Goal: Task Accomplishment & Management: Complete application form

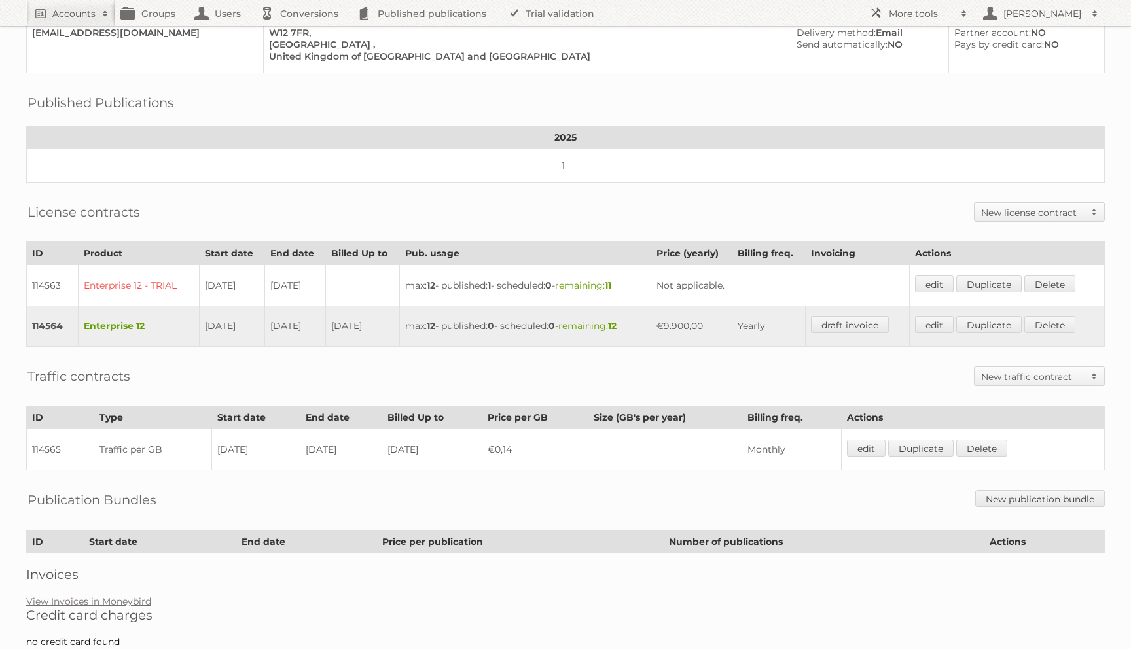
scroll to position [166, 0]
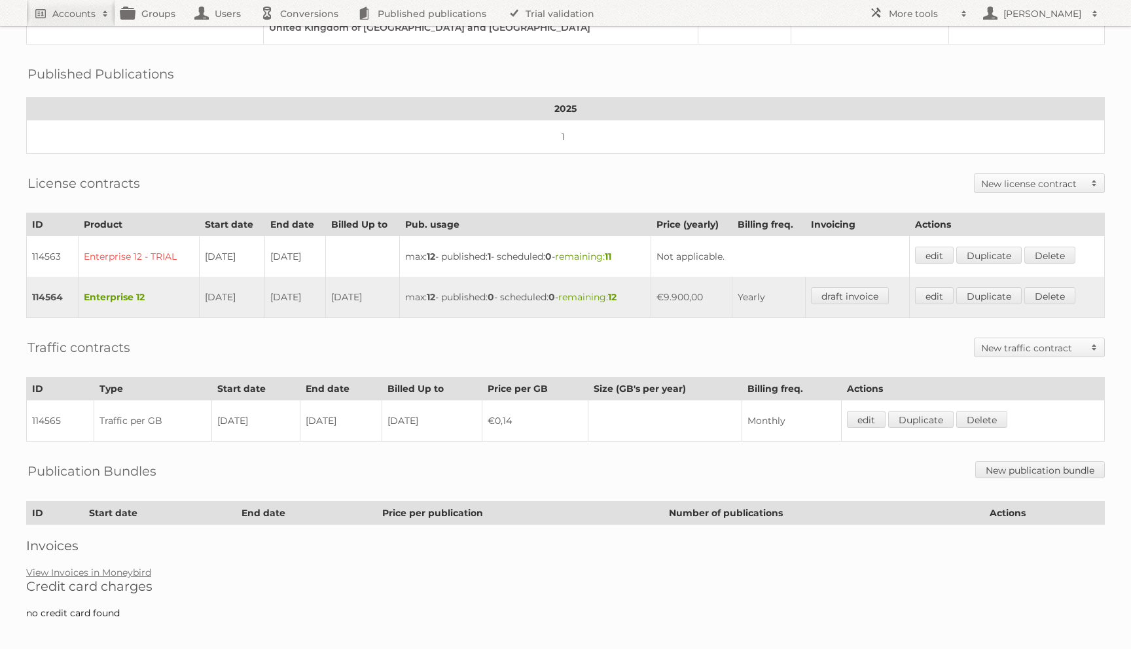
click at [141, 558] on div "Account 93683: The White Company Audits Groups Edit Impersonate Overview Billin…" at bounding box center [565, 233] width 1131 height 798
click at [139, 567] on link "View Invoices in Moneybird" at bounding box center [88, 573] width 125 height 12
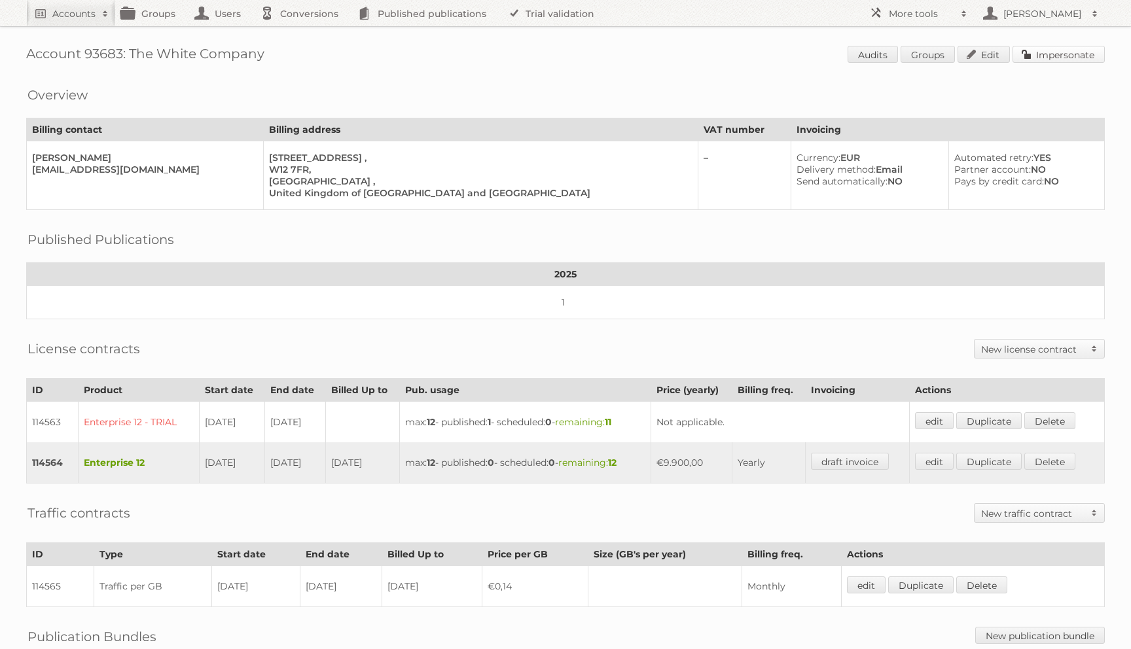
click at [1050, 52] on link "Impersonate" at bounding box center [1058, 54] width 92 height 17
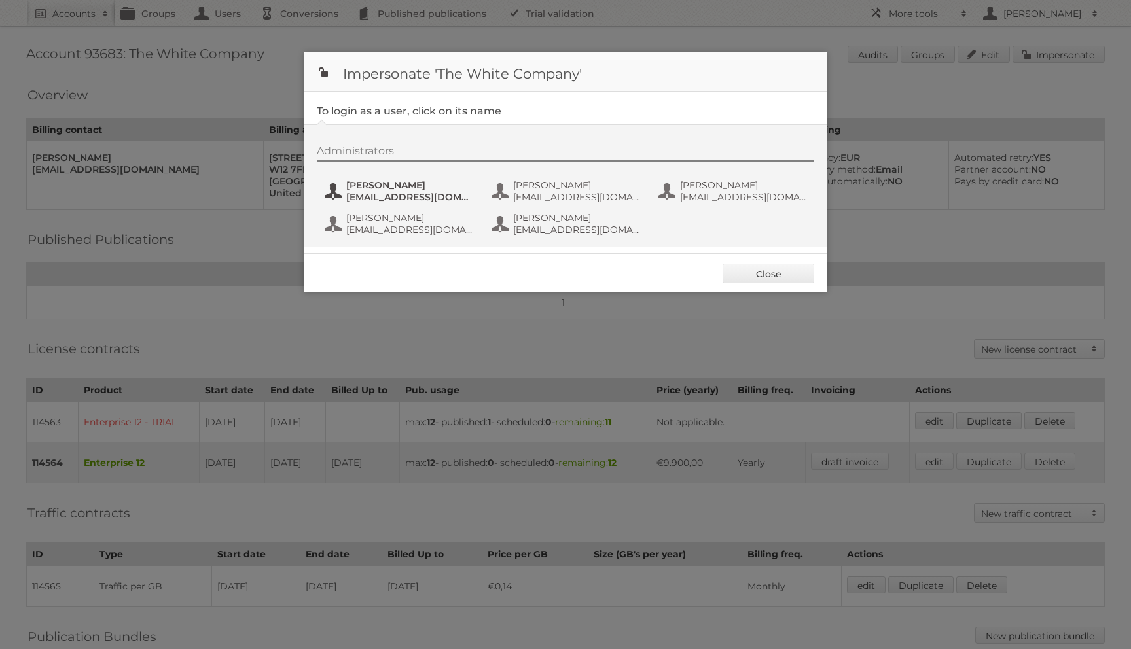
click at [417, 195] on span "JuLim@thewhitecompany.com" at bounding box center [409, 197] width 127 height 12
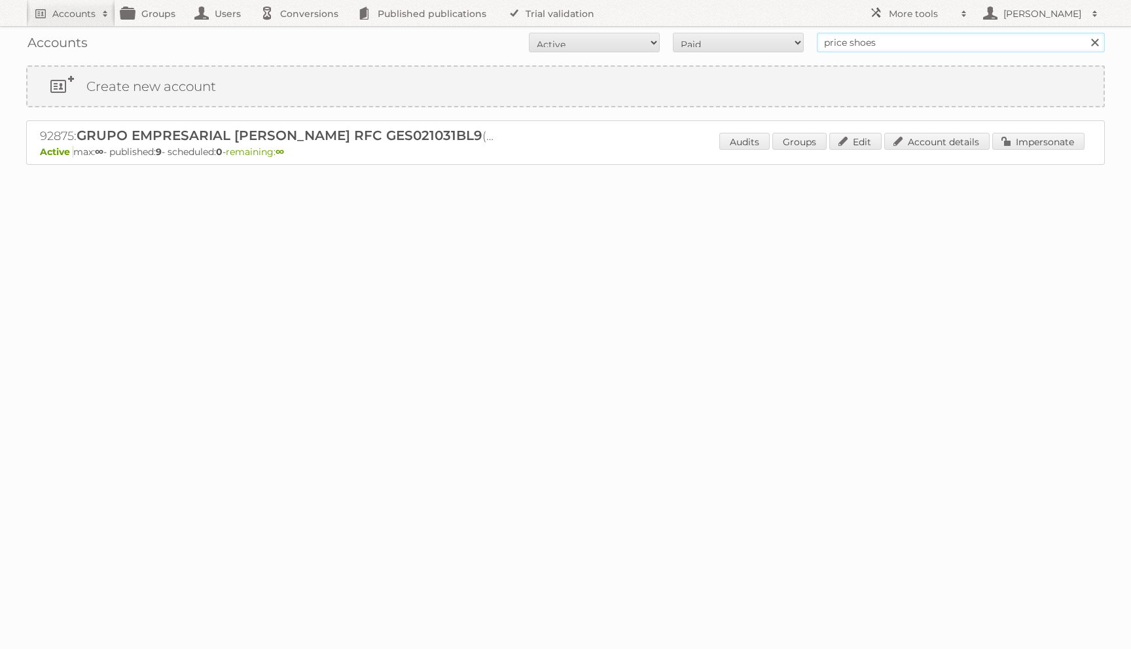
click at [924, 46] on input "price shoes" at bounding box center [961, 43] width 288 height 20
paste input "t.santiago@publitas.com"
type input "t.santiago@publitas.com"
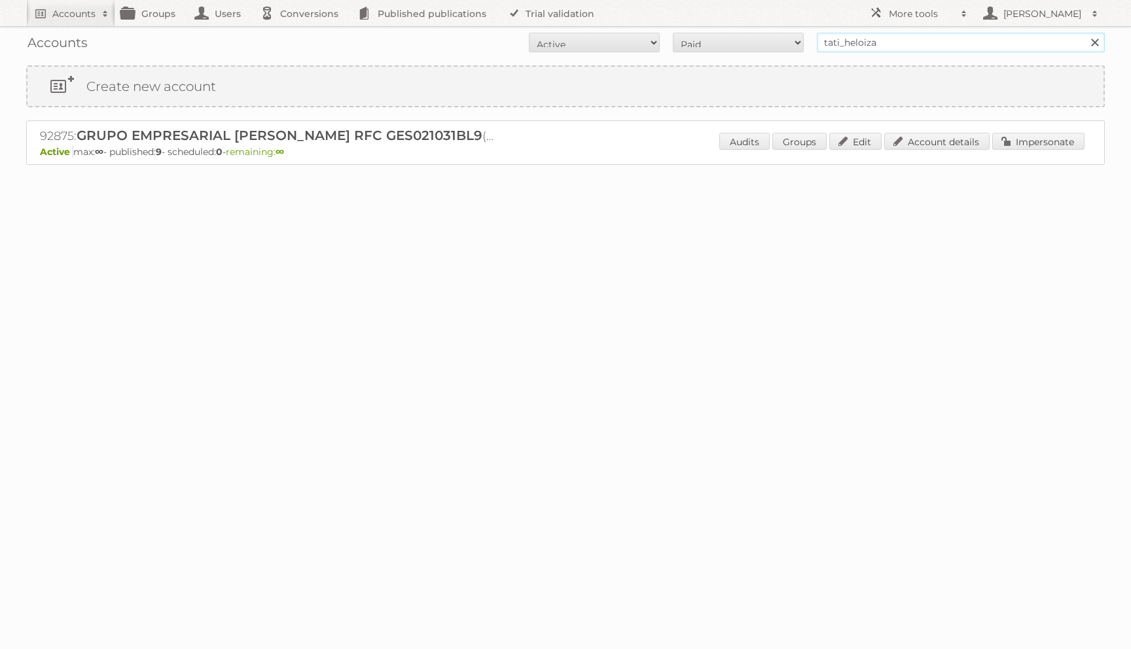
type input "tati_heloiza"
click at [1084, 33] on input "Search" at bounding box center [1094, 43] width 20 height 20
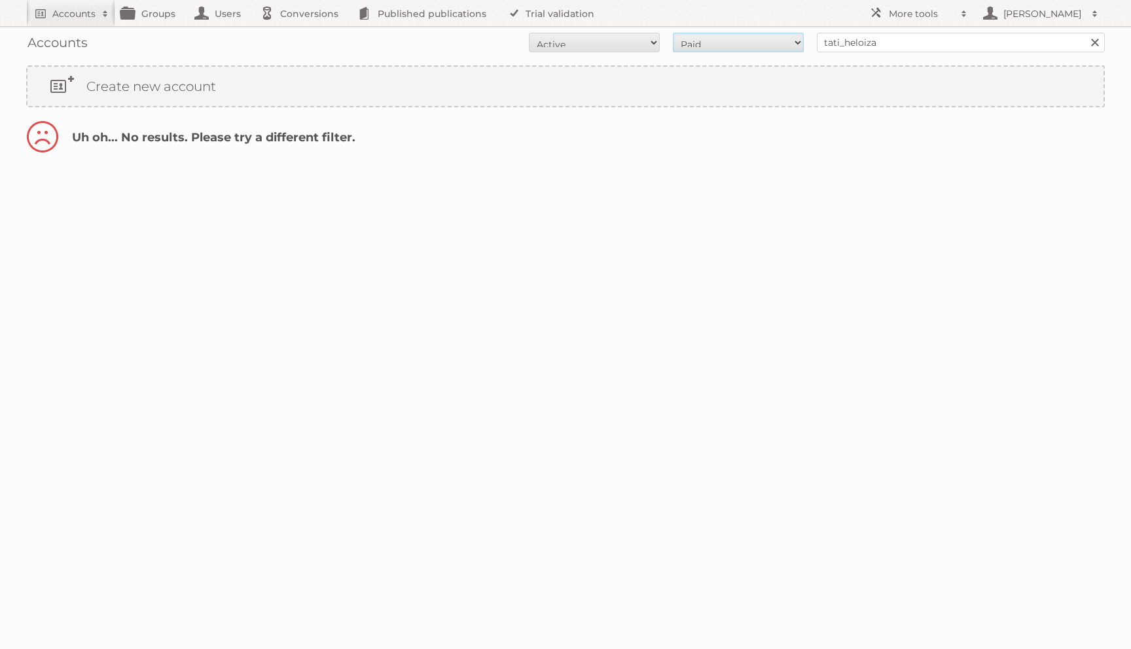
click at [683, 40] on select "All Paid Trials Self service" at bounding box center [738, 43] width 131 height 20
select select "all"
click at [673, 33] on select "All Paid Trials Self service" at bounding box center [738, 43] width 131 height 20
click at [606, 48] on select "All Active Expired Pending" at bounding box center [594, 43] width 131 height 20
select select "all"
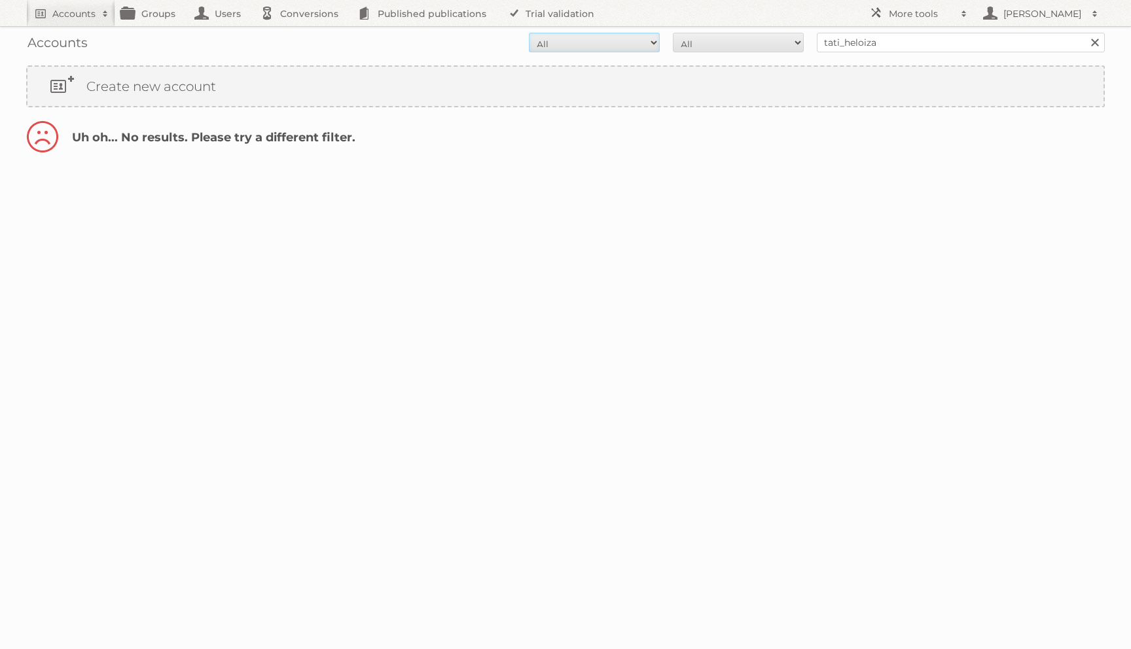
click at [529, 33] on select "All Active Expired Pending" at bounding box center [594, 43] width 131 height 20
click at [501, 94] on link "Create new account" at bounding box center [565, 86] width 1076 height 39
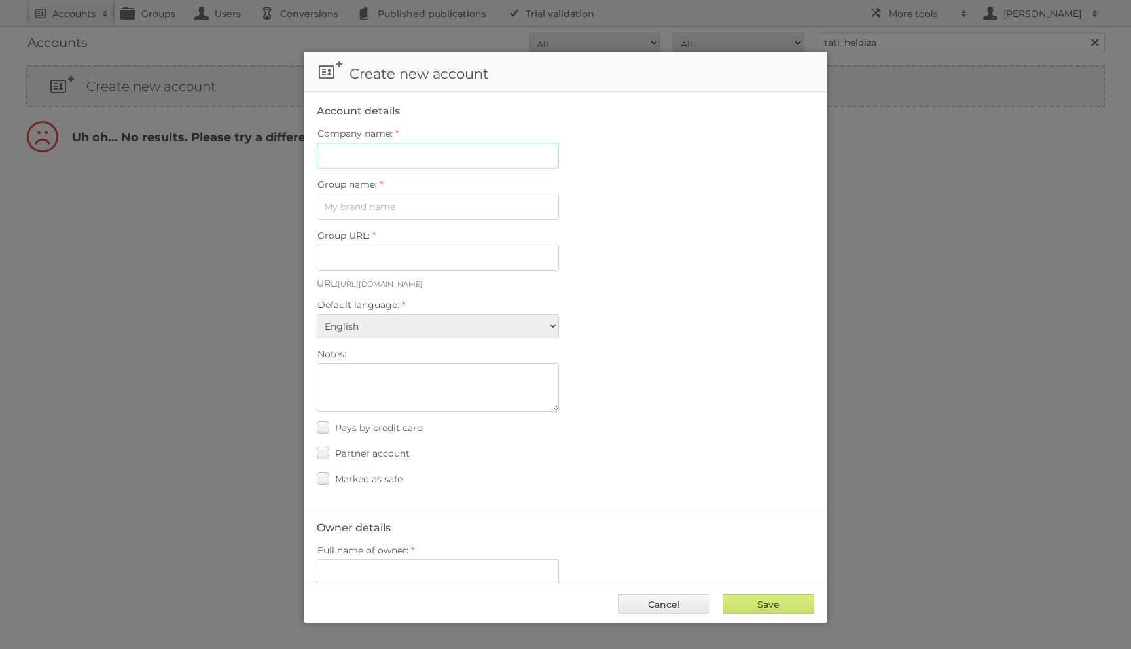
click at [423, 151] on input "Company name:" at bounding box center [438, 156] width 242 height 26
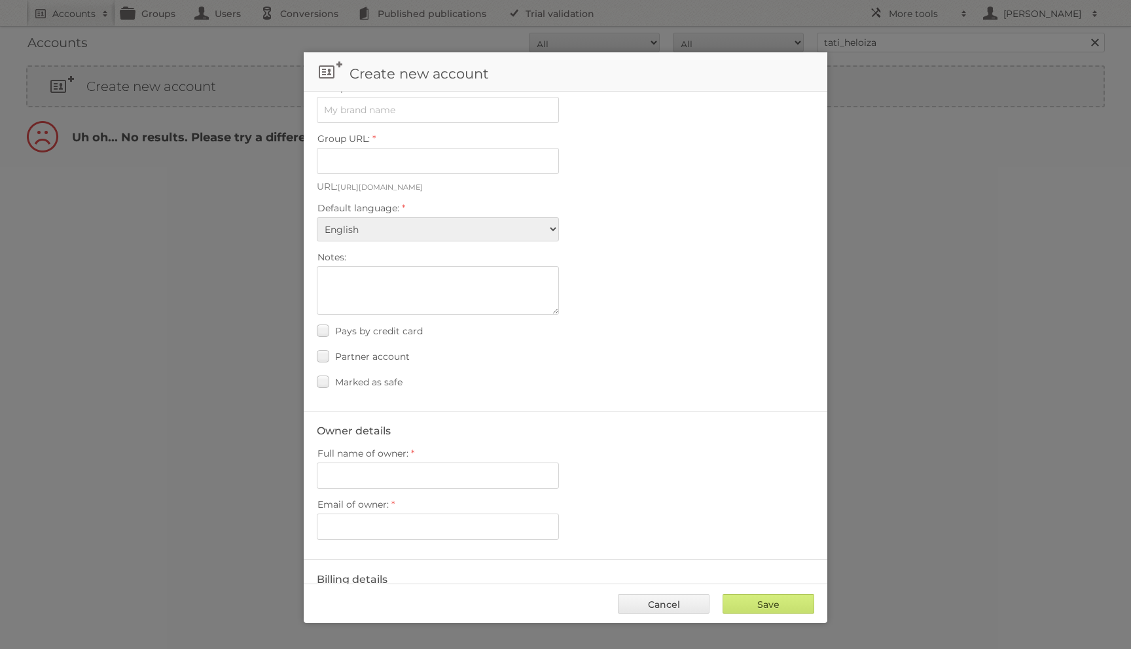
scroll to position [122, 0]
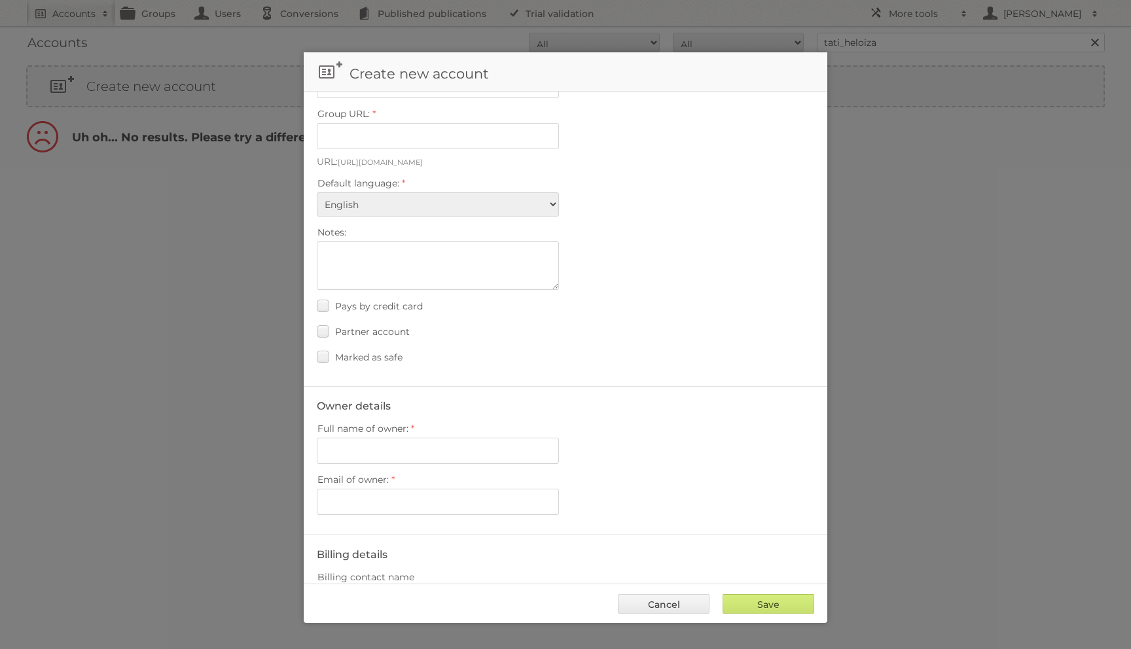
type input "Publitas - Tatiana"
click at [383, 489] on input "Email of owner:" at bounding box center [438, 502] width 242 height 26
paste input "t.santiago@publitas.com"
type input "t.santiago@publitas.com"
click at [385, 449] on input "Full name of owner:" at bounding box center [438, 451] width 242 height 26
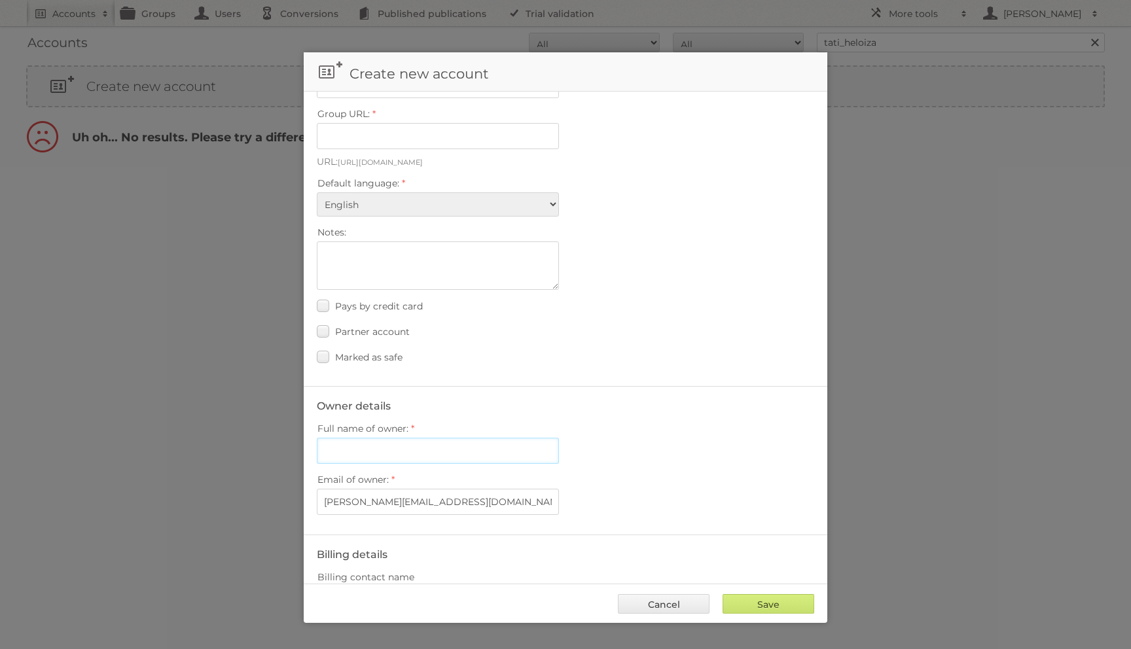
paste input "t.santiago@publitas.com"
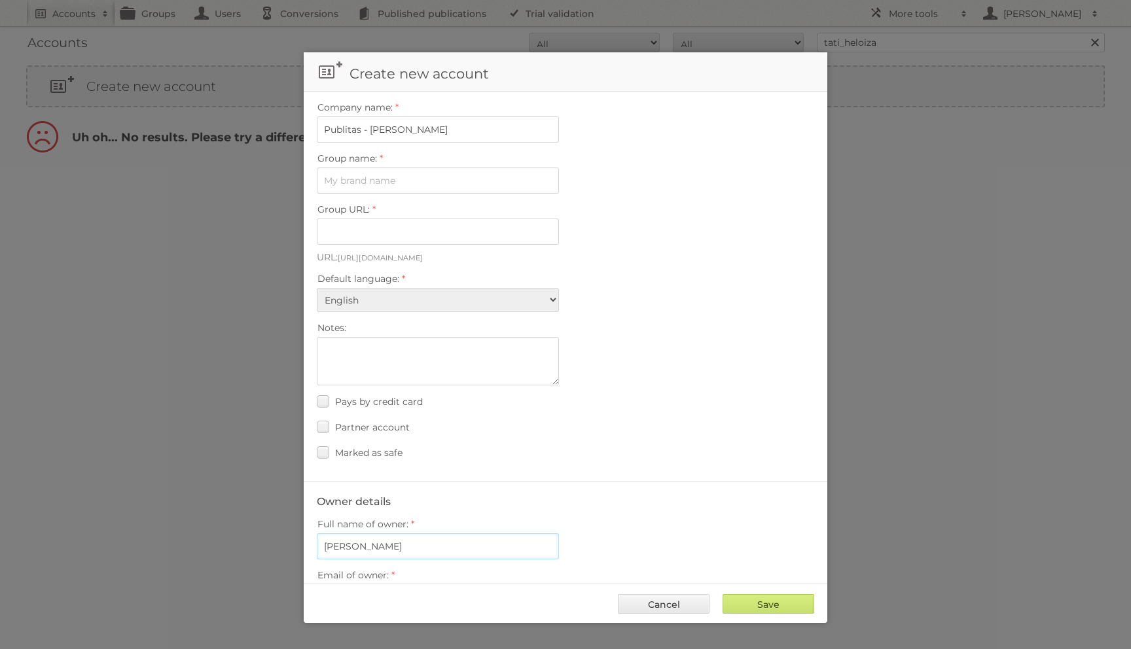
scroll to position [0, 0]
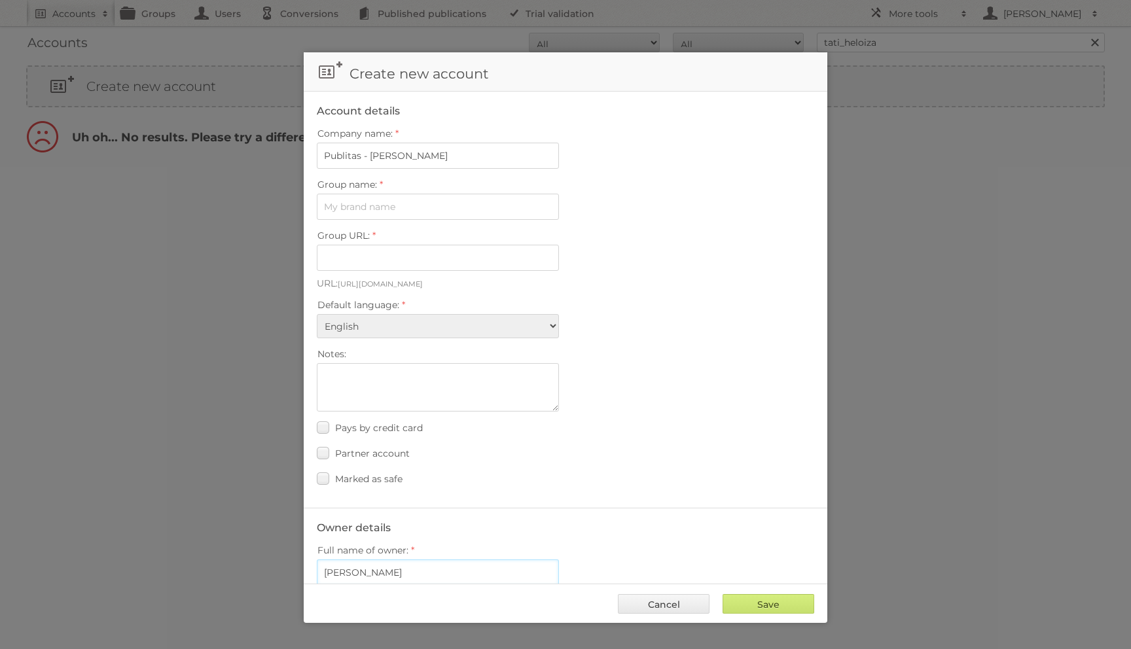
type input "Tatiana Santiago"
click at [381, 149] on input "Publitas - Tatiana" at bounding box center [438, 156] width 242 height 26
paste input "Santiago"
type input "Publitas - Tatiana Santiago"
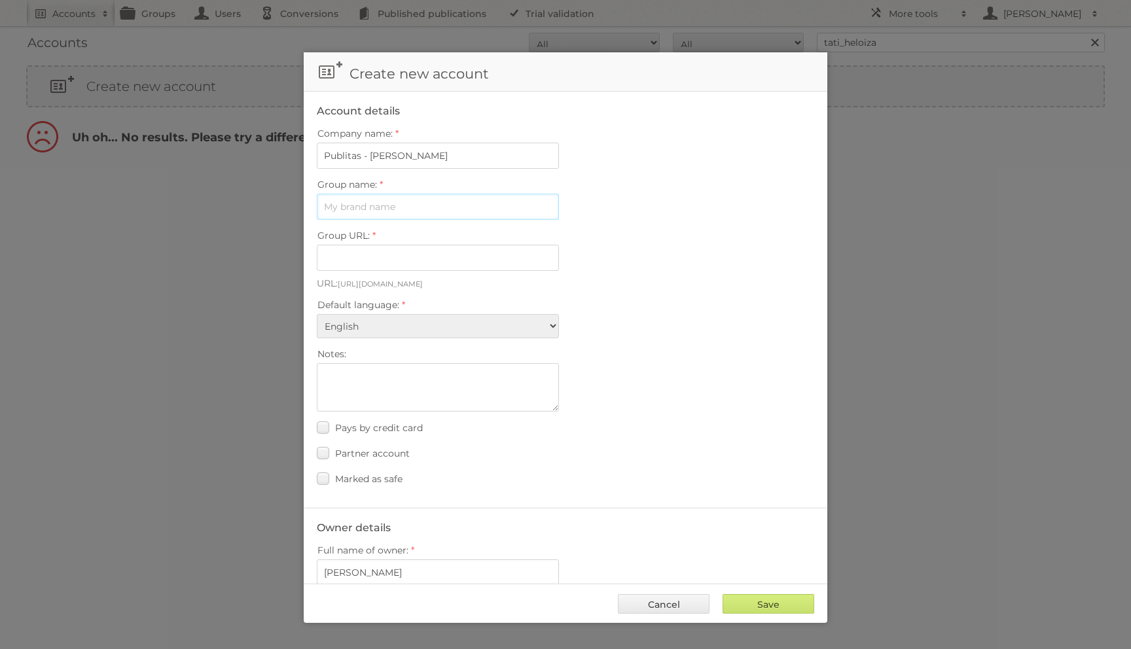
click at [406, 210] on input "Group name:" at bounding box center [438, 207] width 242 height 26
type input "My Publications"
type input "my-publications-4kokwkmvqddb"
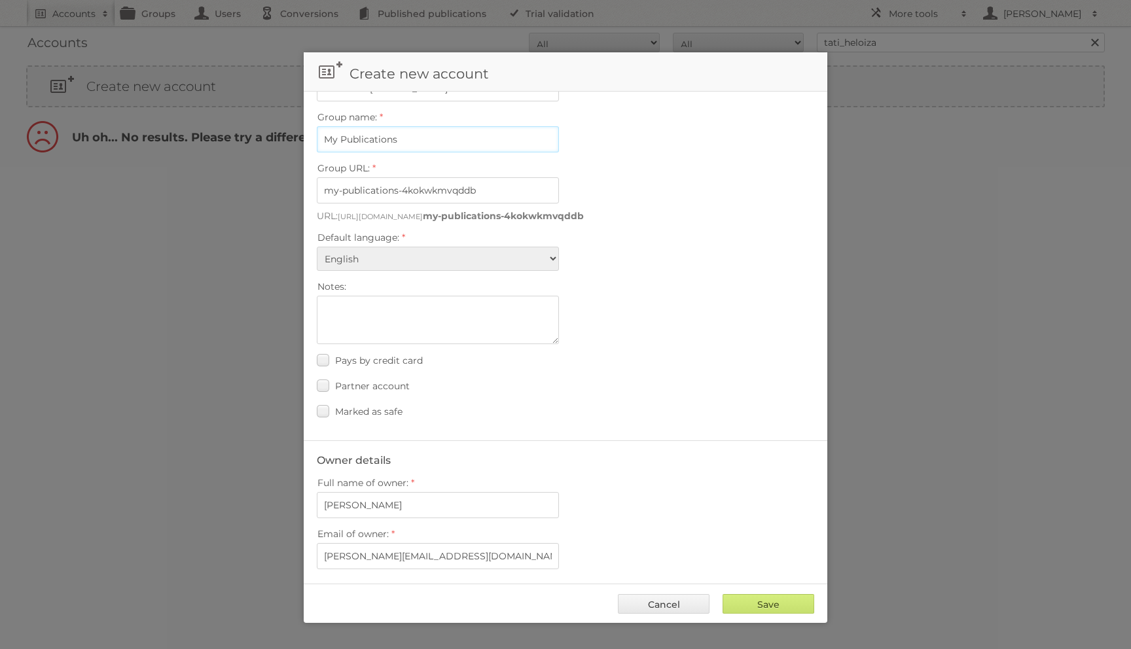
scroll to position [71, 0]
type input "My Publications"
click at [370, 391] on fieldset "Account details Company name: Publitas - Tatiana Santiago Group name: My Public…" at bounding box center [565, 228] width 523 height 416
click at [367, 402] on span "Marked as safe" at bounding box center [368, 408] width 67 height 12
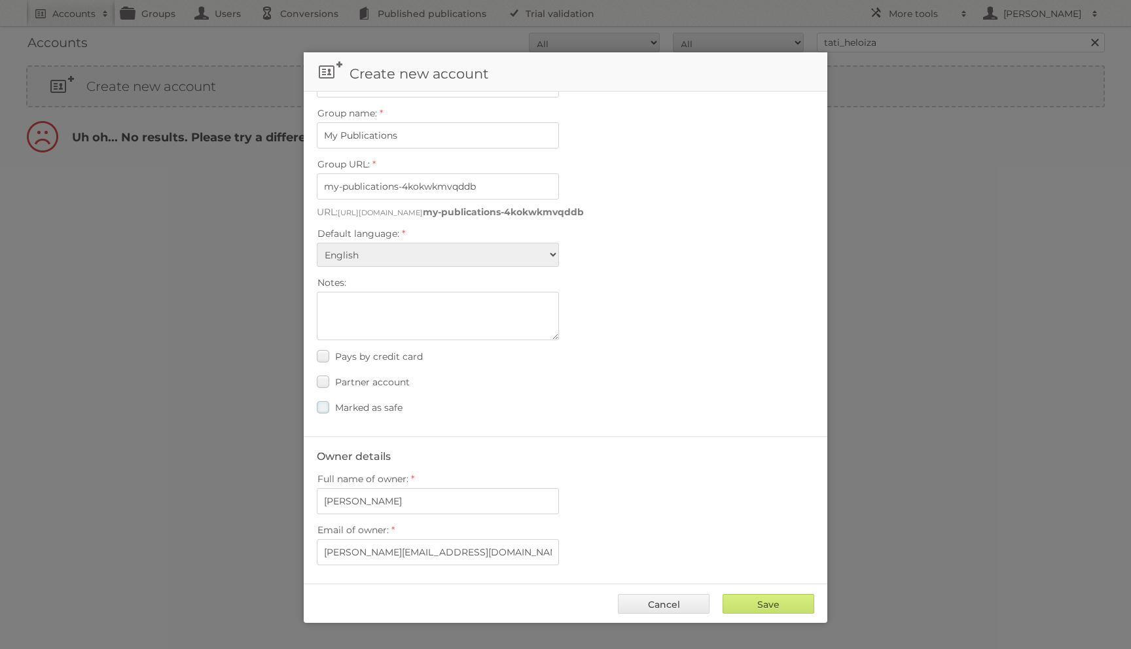
click at [0, 0] on input "Marked as safe" at bounding box center [0, 0] width 0 height 0
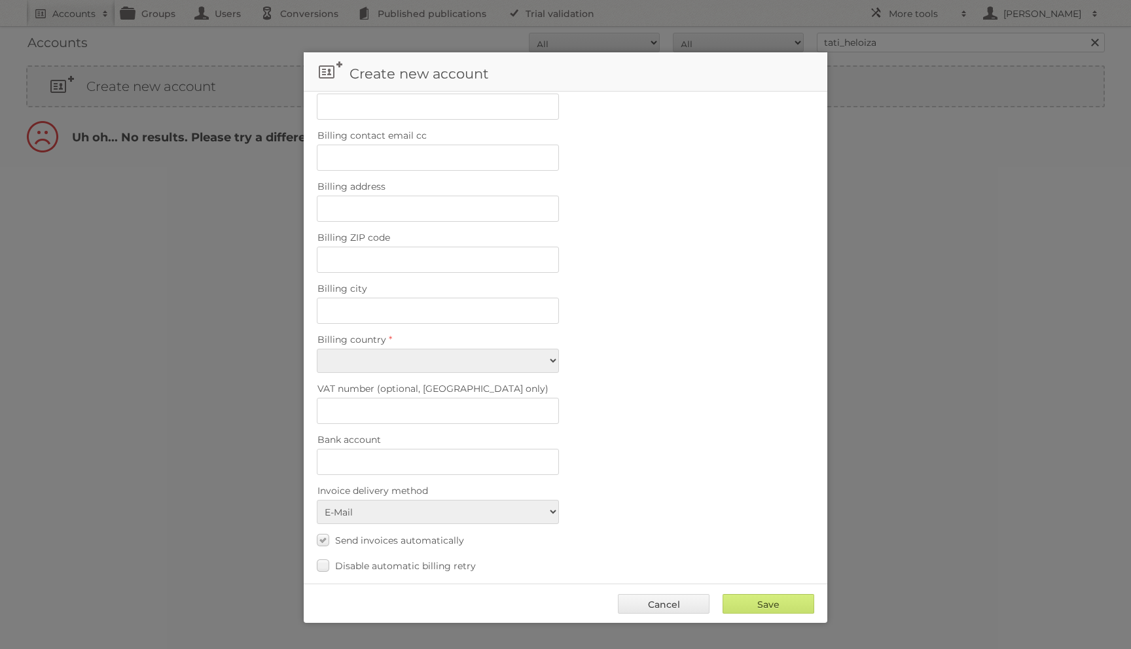
scroll to position [689, 0]
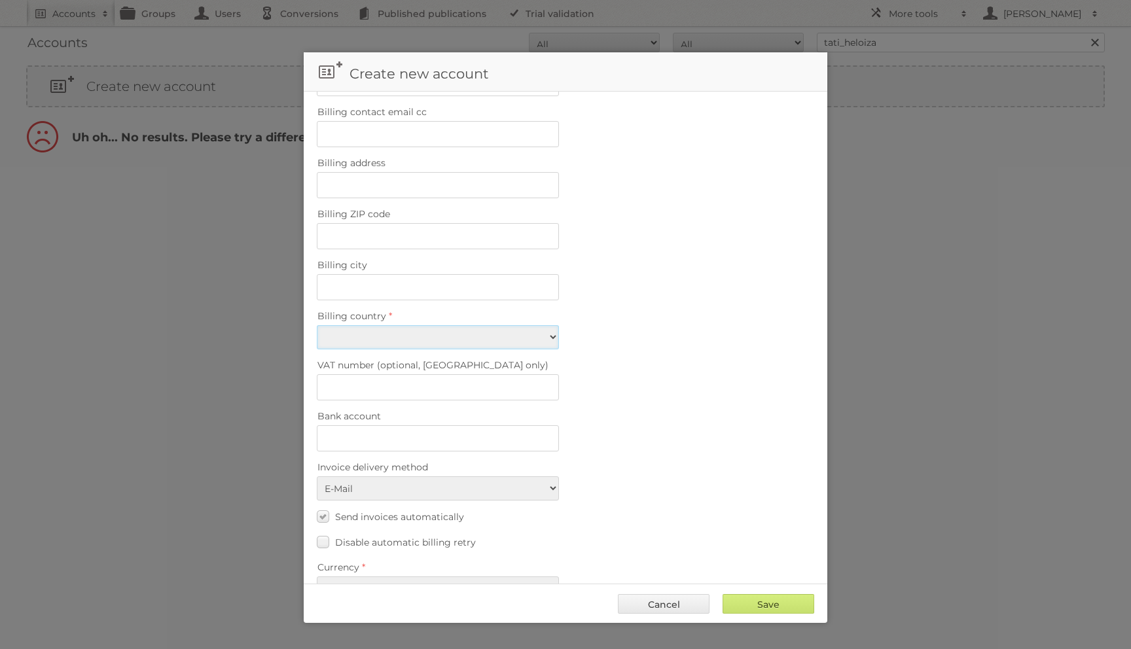
click at [406, 325] on select "Afghanistan Åland Islands Albania Algeria American Samoa Andorra Angola Anguill…" at bounding box center [438, 337] width 242 height 24
select select "BR"
click at [317, 325] on select "Afghanistan Åland Islands Albania Algeria American Samoa Andorra Angola Anguill…" at bounding box center [438, 337] width 242 height 24
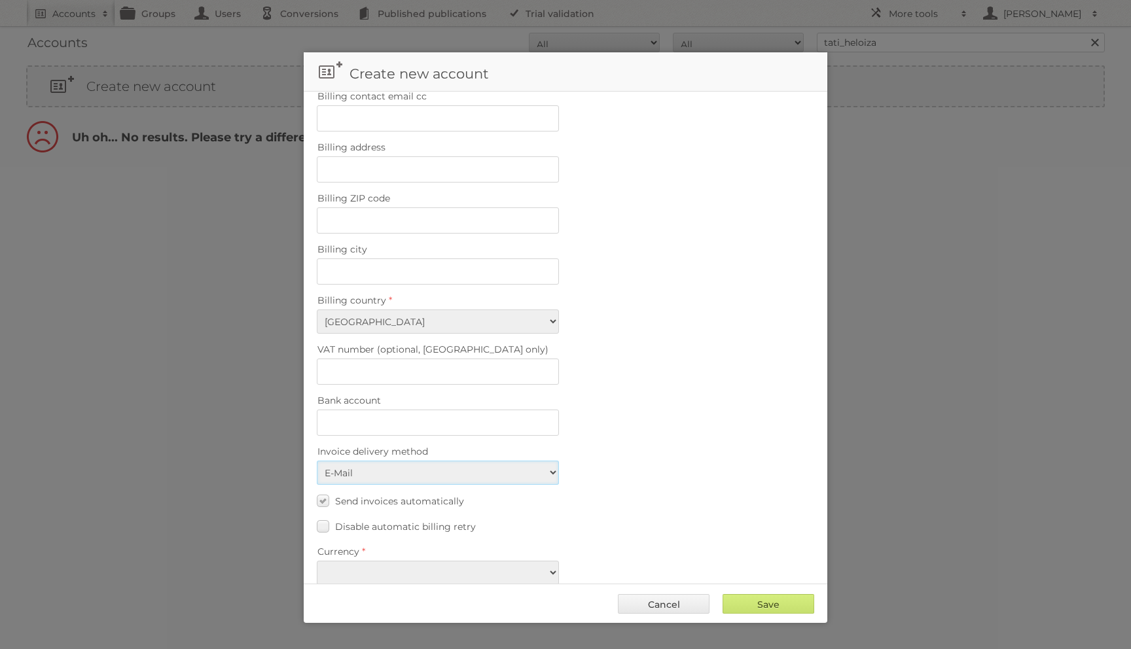
click at [381, 461] on select "E-Mail Paper invoice by mail" at bounding box center [438, 473] width 242 height 24
click at [435, 495] on span "Send invoices automatically" at bounding box center [399, 501] width 129 height 12
click at [0, 0] on input "Send invoices automatically" at bounding box center [0, 0] width 0 height 0
click at [429, 561] on select "EUR USD" at bounding box center [438, 573] width 242 height 24
select select "eur"
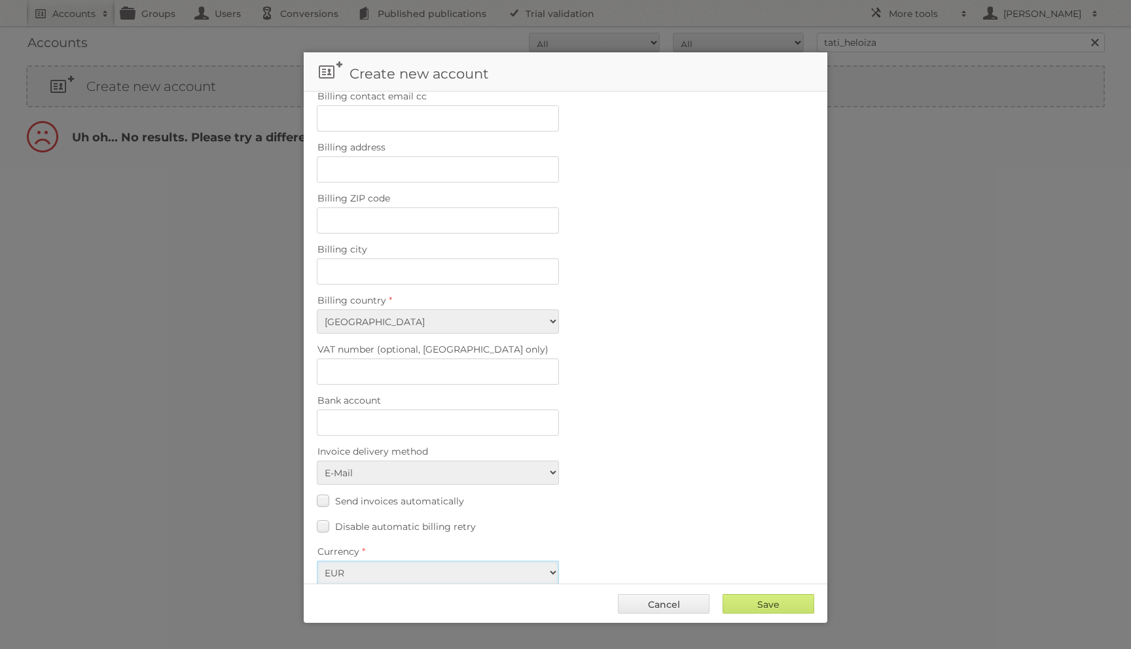
click at [317, 561] on select "EUR USD" at bounding box center [438, 573] width 242 height 24
click at [762, 587] on div "Save Cancel" at bounding box center [565, 603] width 523 height 39
click at [760, 605] on input "Save" at bounding box center [768, 604] width 92 height 20
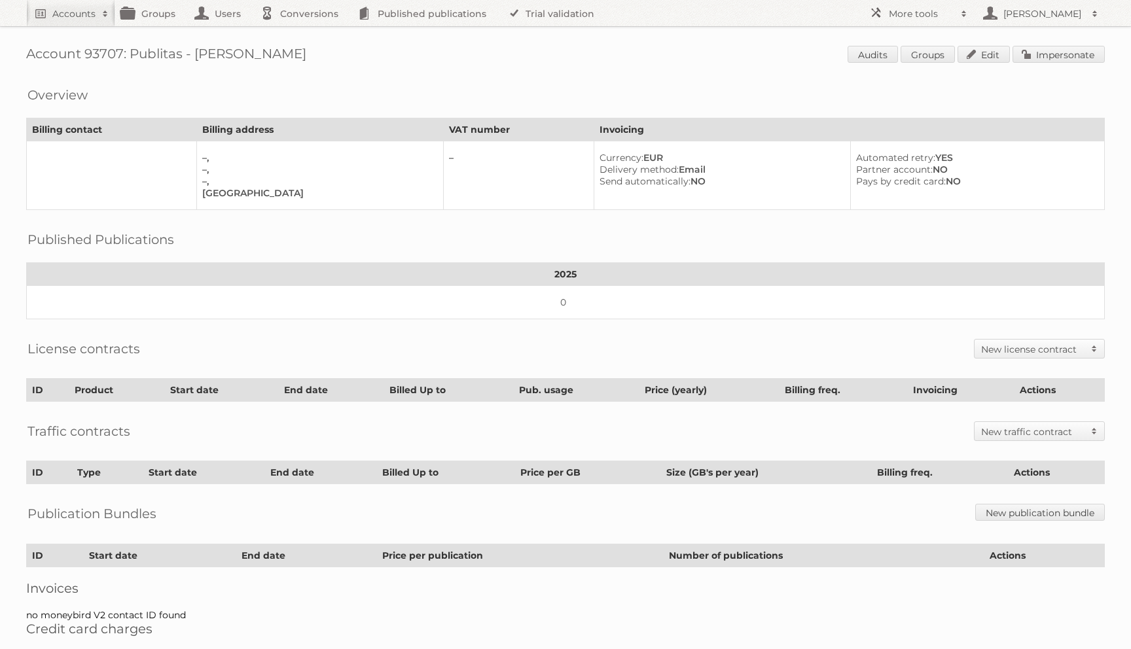
click at [1002, 340] on link "New license contract" at bounding box center [1039, 349] width 130 height 18
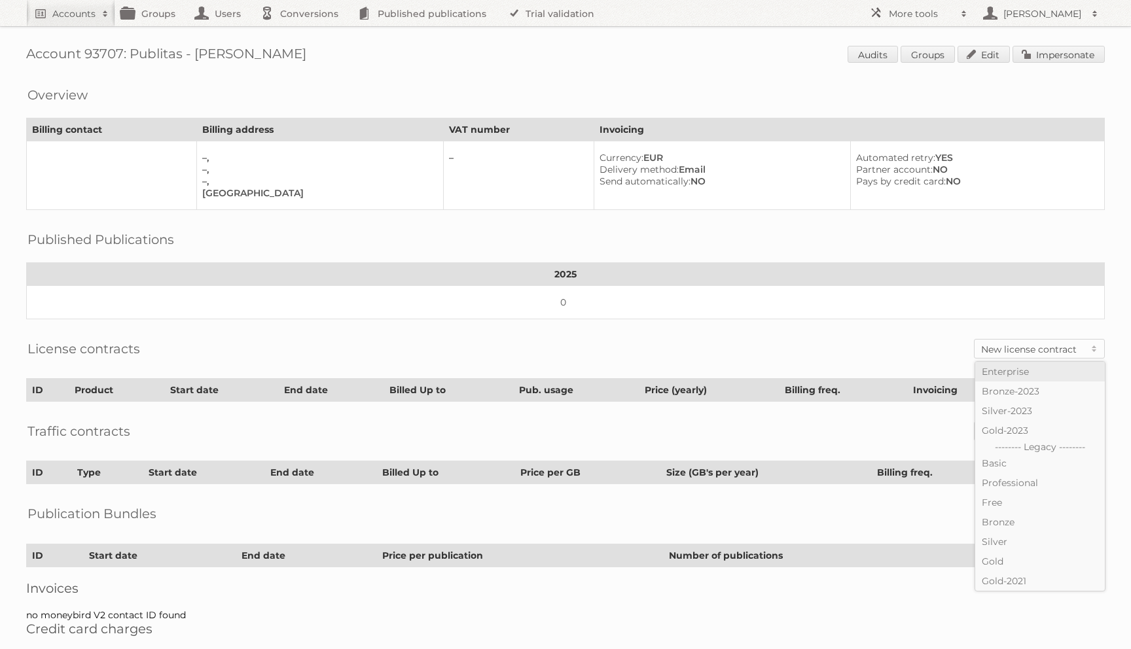
click at [997, 366] on link "Enterprise" at bounding box center [1040, 372] width 130 height 20
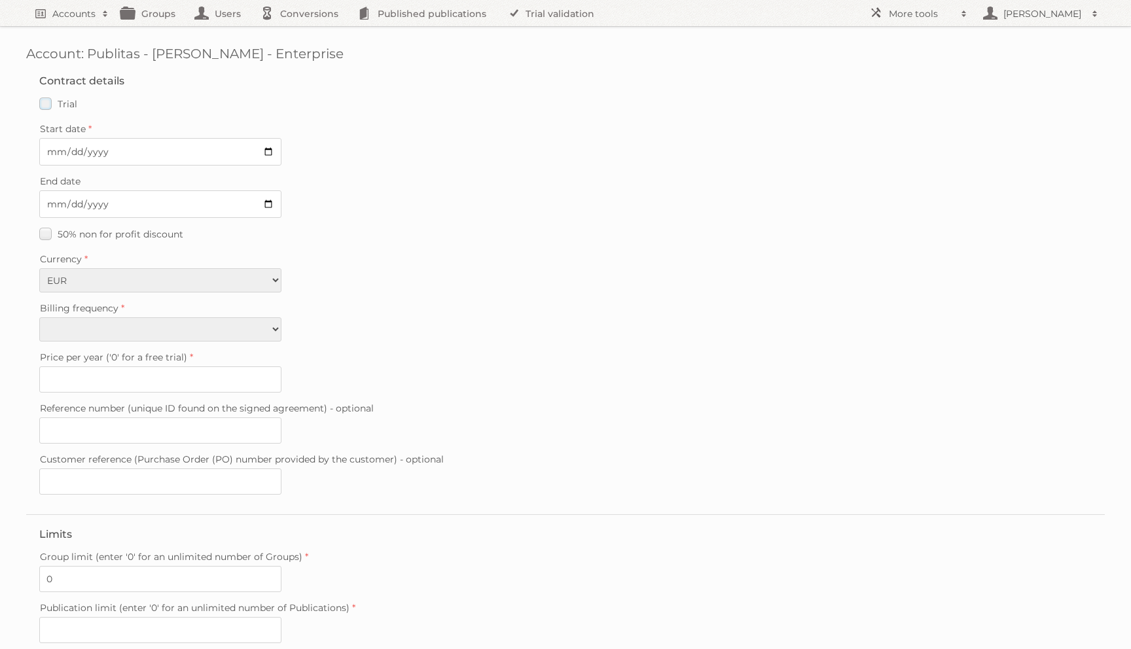
click at [44, 100] on label "Trial" at bounding box center [58, 103] width 38 height 19
click at [0, 0] on input "Trial" at bounding box center [0, 0] width 0 height 0
type input "0"
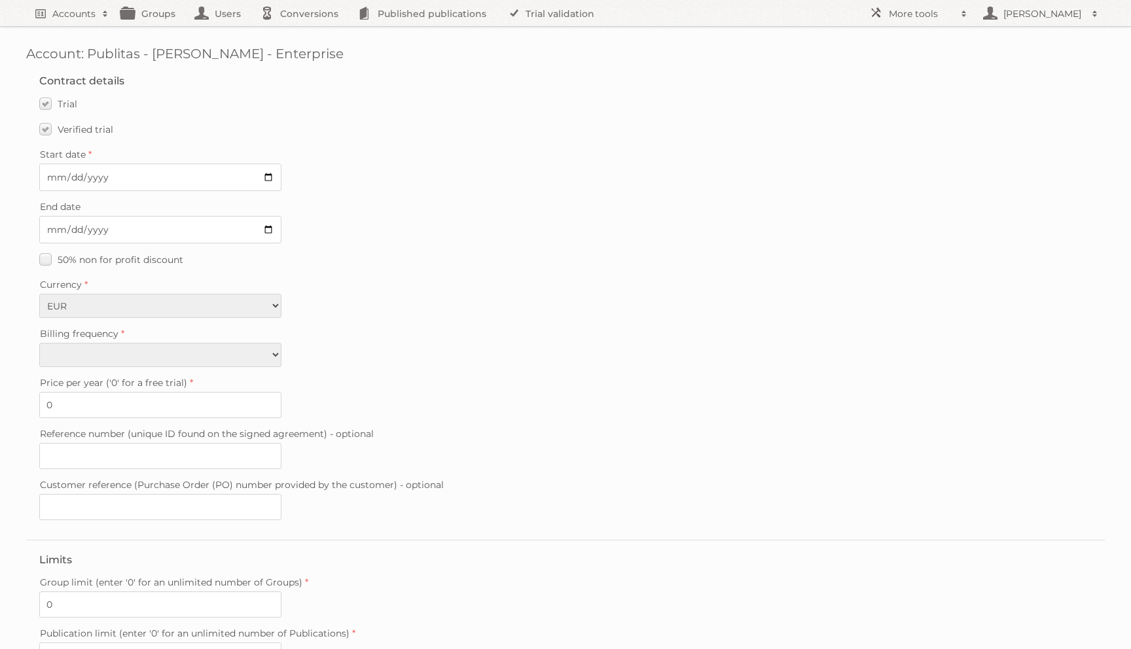
click at [56, 190] on fieldset "Contract details Trial Verified trial Start date End date 50% non for profit di…" at bounding box center [565, 301] width 1078 height 478
click at [56, 179] on input "Start date" at bounding box center [160, 177] width 242 height 27
type input "0200-09-01"
type input "2025-09-01"
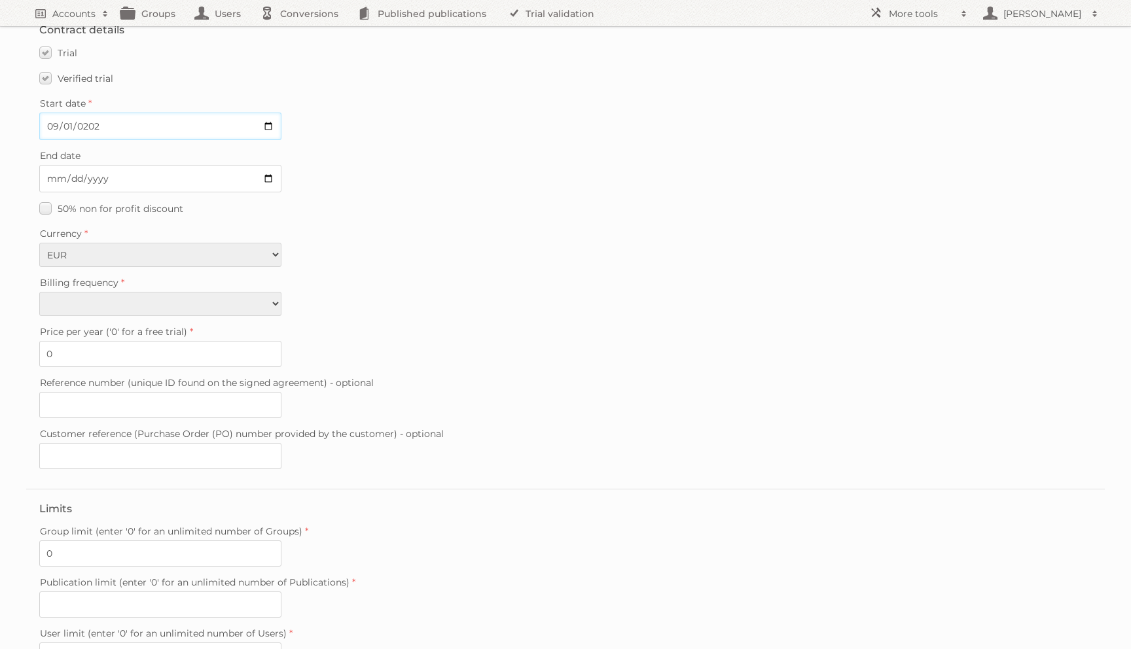
scroll to position [58, 0]
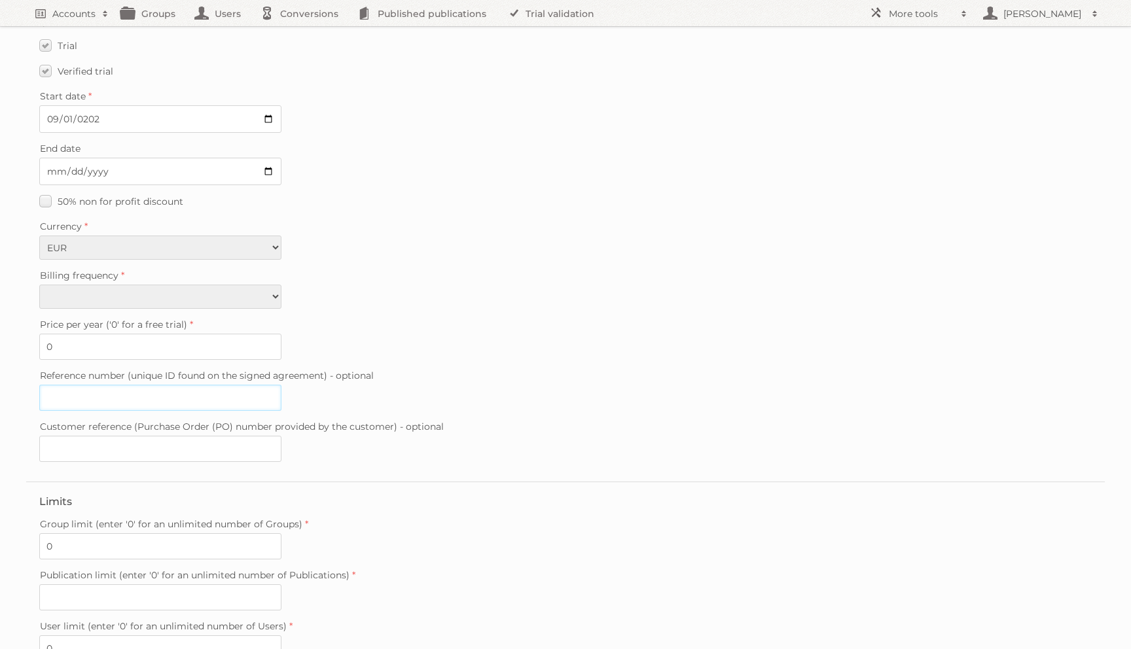
click at [96, 385] on input "Reference number (unique ID found on the signed agreement) - optional" at bounding box center [160, 398] width 242 height 26
click at [94, 285] on select "Monthly Quarterly Yearly Every 2 years" at bounding box center [160, 297] width 242 height 24
select select "yearly"
click at [39, 285] on select "Monthly Quarterly Yearly Every 2 years" at bounding box center [160, 297] width 242 height 24
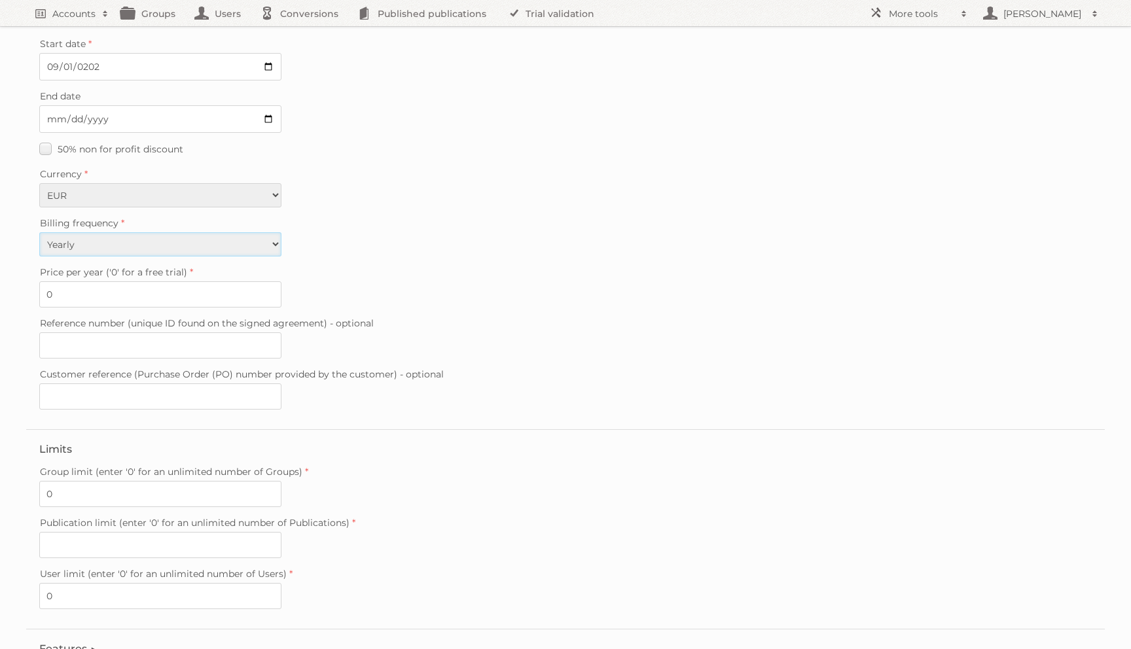
scroll to position [210, 0]
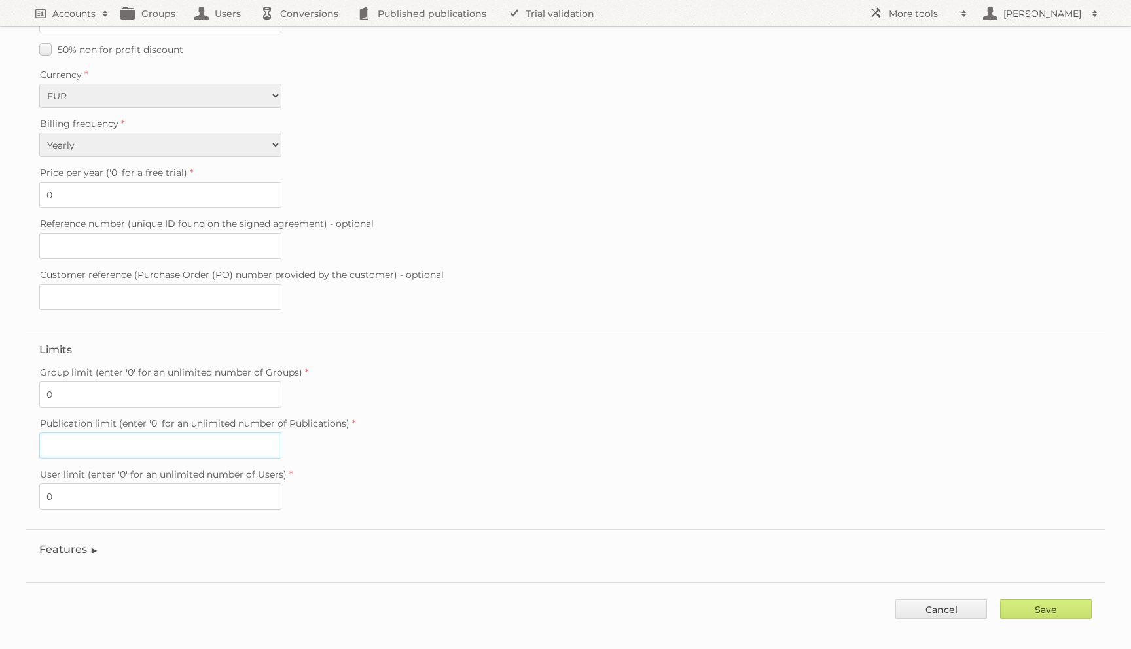
click at [77, 432] on input "Publication limit (enter '0' for an unlimited number of Publications)" at bounding box center [160, 445] width 242 height 26
type input "0"
click at [82, 501] on fieldset "Limits Group limit (enter '0' for an unlimited number of Groups) 0 Publication …" at bounding box center [565, 430] width 1078 height 200
click at [67, 531] on fieldset "Features Enable accessibility text Enable account tree structure Enable analyti…" at bounding box center [565, 552] width 1078 height 46
click at [67, 554] on fieldset "Features Enable accessibility text Enable account tree structure Enable analyti…" at bounding box center [565, 552] width 1078 height 46
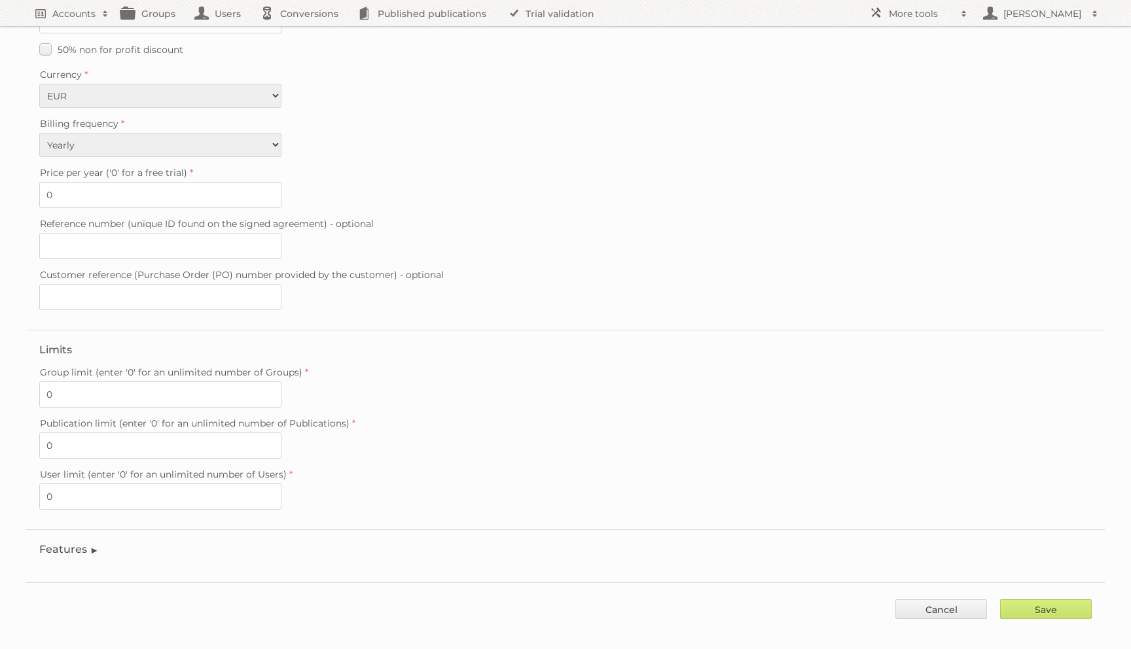
click at [67, 543] on legend "Features" at bounding box center [69, 549] width 60 height 12
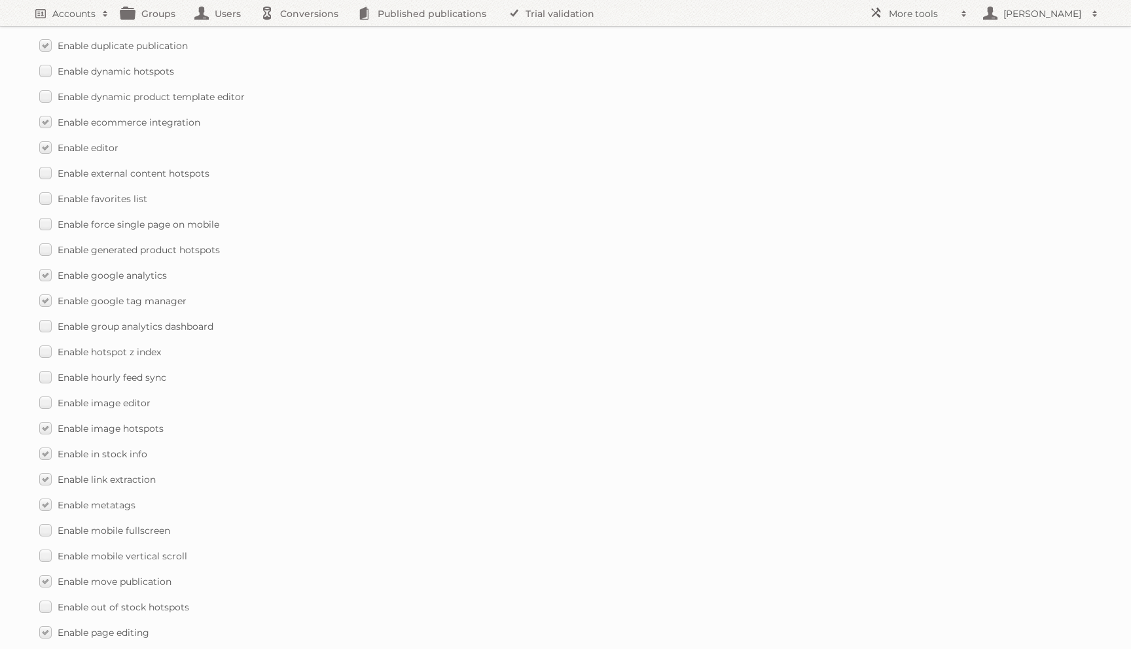
scroll to position [1767, 0]
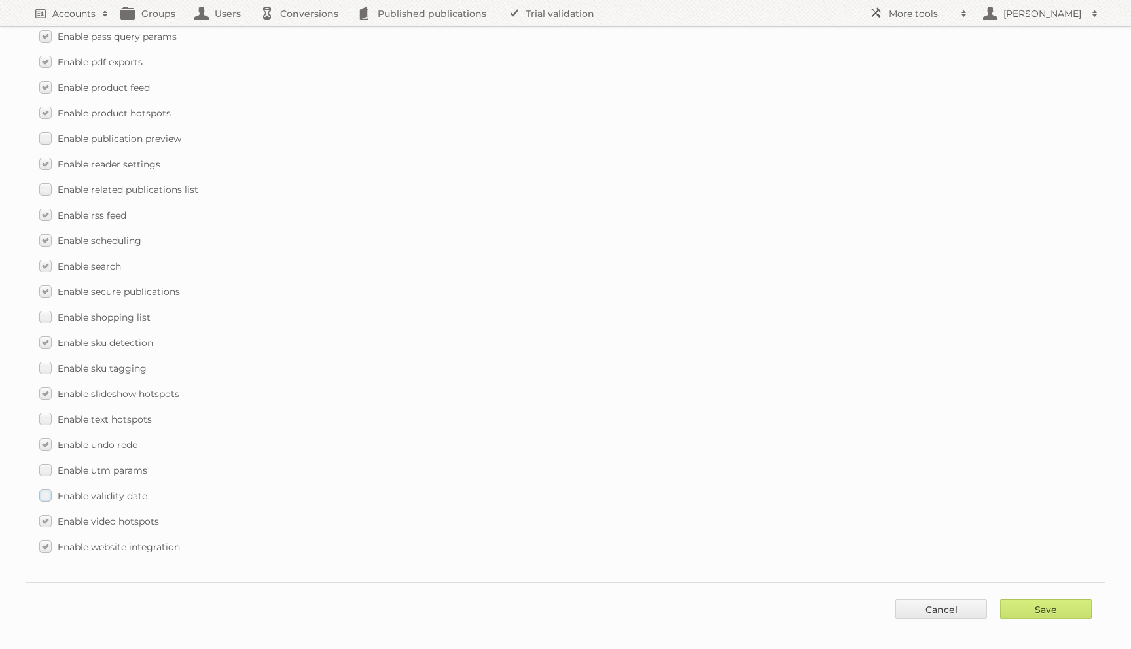
click at [62, 486] on label "Enable validity date" at bounding box center [93, 495] width 108 height 19
click at [0, 0] on input "Enable validity date" at bounding box center [0, 0] width 0 height 0
click at [60, 465] on span "Enable utm params" at bounding box center [103, 471] width 90 height 12
click at [0, 0] on input "Enable utm params" at bounding box center [0, 0] width 0 height 0
click at [60, 415] on label "Enable text hotspots" at bounding box center [95, 419] width 113 height 19
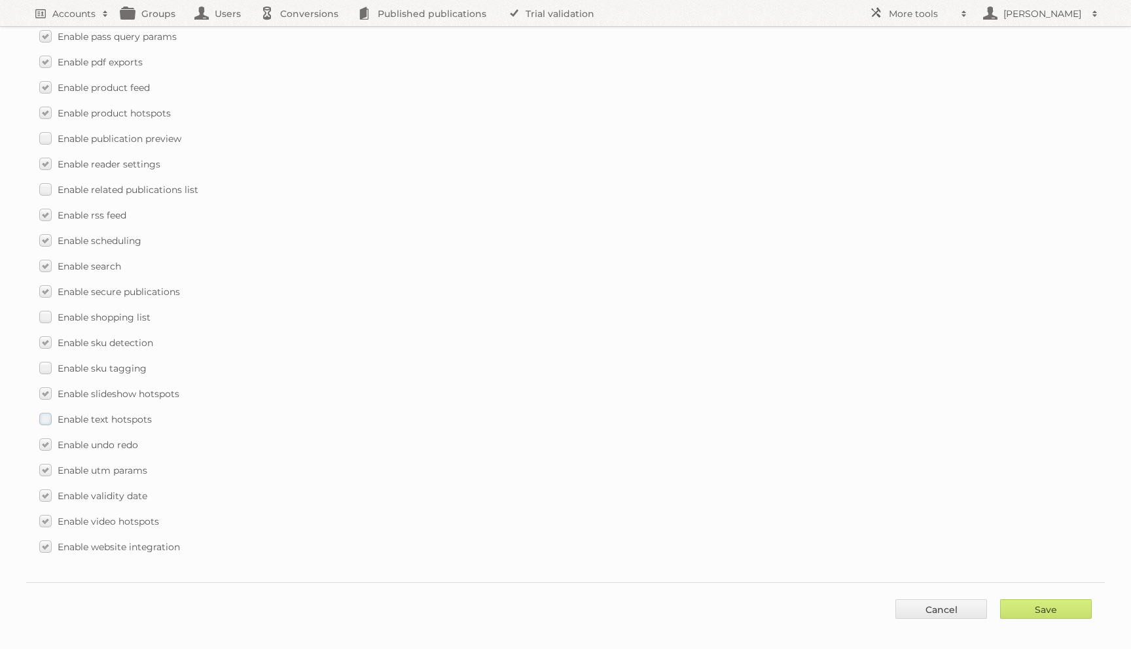
click at [0, 0] on input "Enable text hotspots" at bounding box center [0, 0] width 0 height 0
click at [67, 362] on span "Enable sku tagging" at bounding box center [102, 368] width 89 height 12
click at [0, 0] on input "Enable sku tagging" at bounding box center [0, 0] width 0 height 0
click at [68, 311] on span "Enable shopping list" at bounding box center [104, 317] width 93 height 12
click at [0, 0] on input "Enable shopping list" at bounding box center [0, 0] width 0 height 0
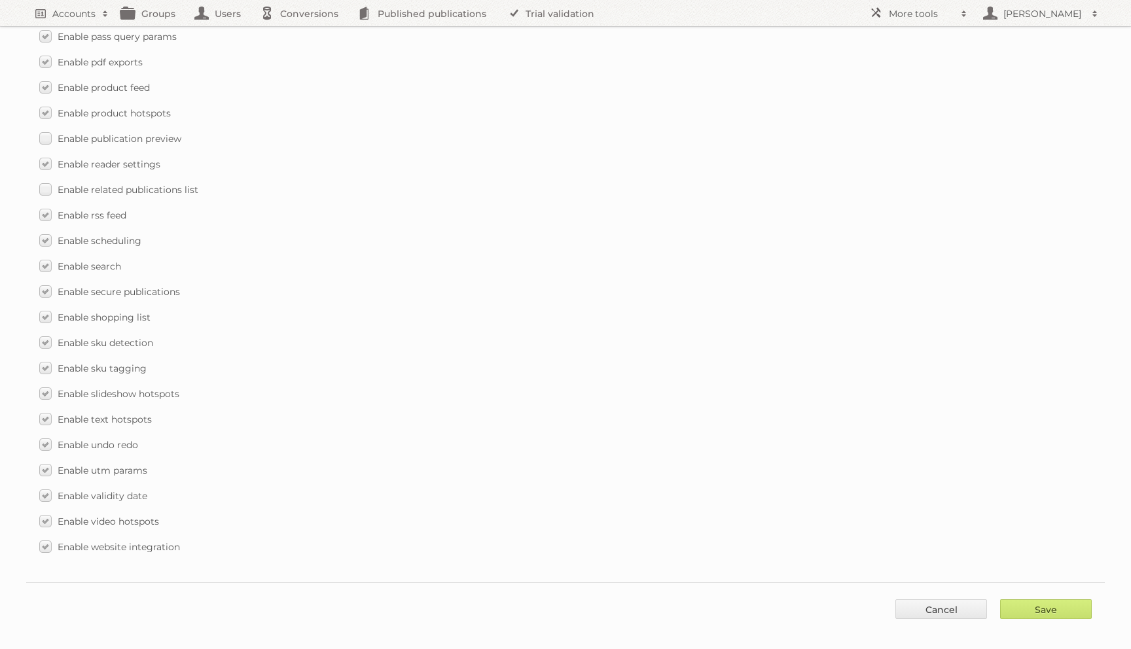
click at [73, 184] on span "Enable related publications list" at bounding box center [128, 190] width 141 height 12
click at [0, 0] on input "Enable related publications list" at bounding box center [0, 0] width 0 height 0
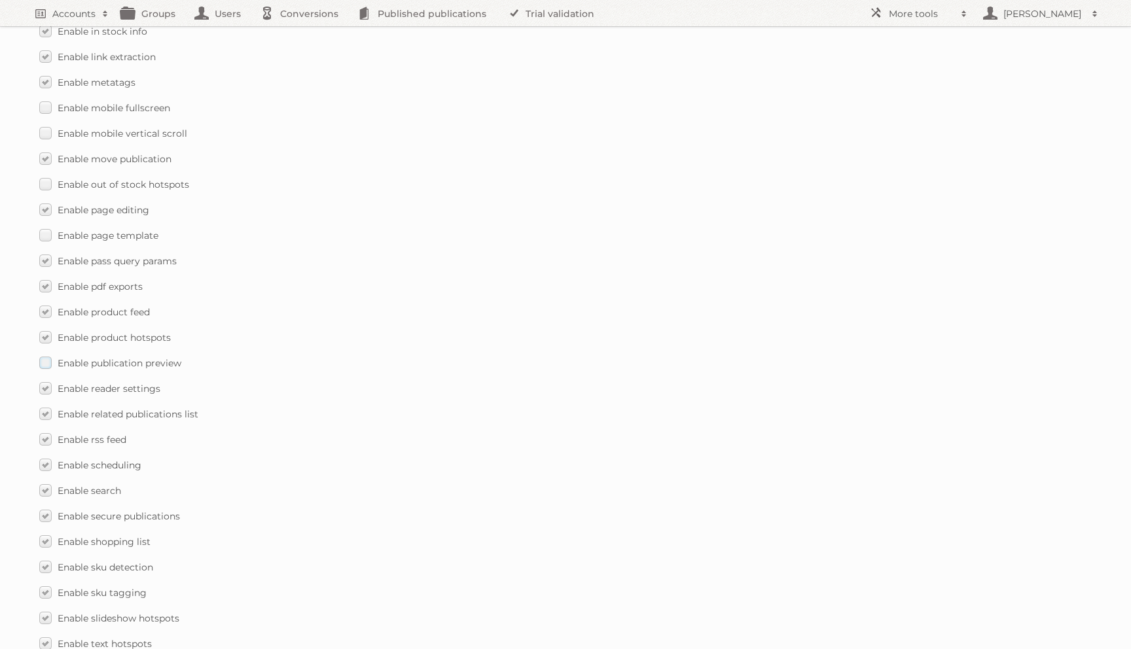
click at [77, 357] on span "Enable publication preview" at bounding box center [120, 363] width 124 height 12
click at [0, 0] on input "Enable publication preview" at bounding box center [0, 0] width 0 height 0
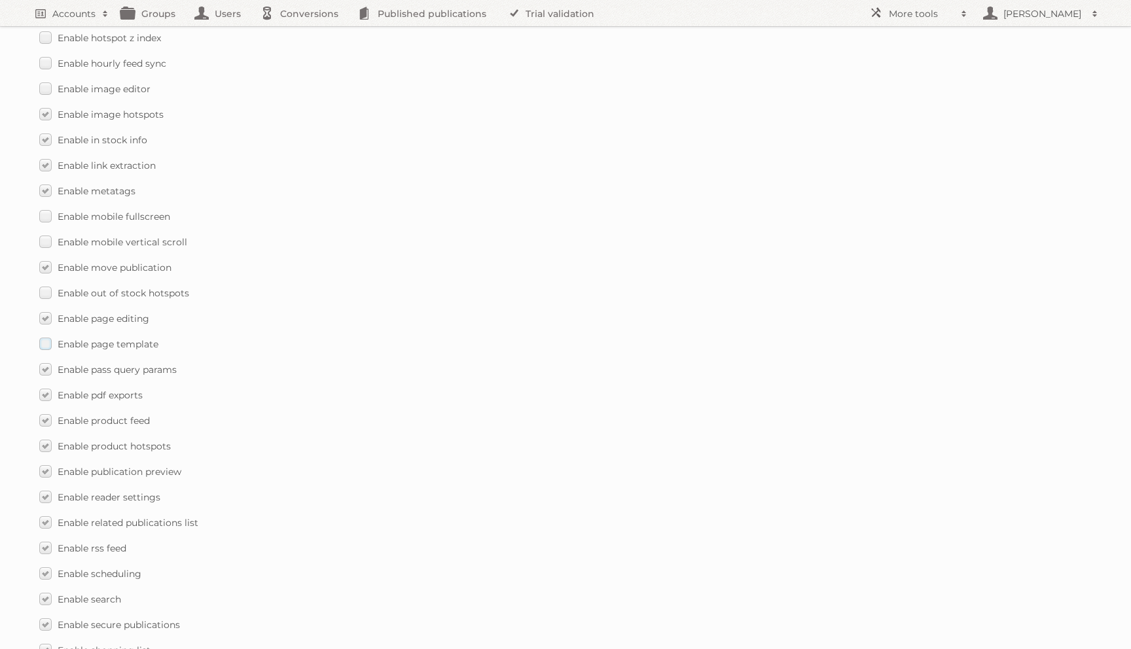
click at [80, 338] on span "Enable page template" at bounding box center [108, 344] width 101 height 12
click at [0, 0] on input "Enable page template" at bounding box center [0, 0] width 0 height 0
click at [90, 262] on label "Enable move publication" at bounding box center [105, 267] width 132 height 19
click at [0, 0] on input "Enable move publication" at bounding box center [0, 0] width 0 height 0
click at [90, 287] on span "Enable out of stock hotspots" at bounding box center [124, 293] width 132 height 12
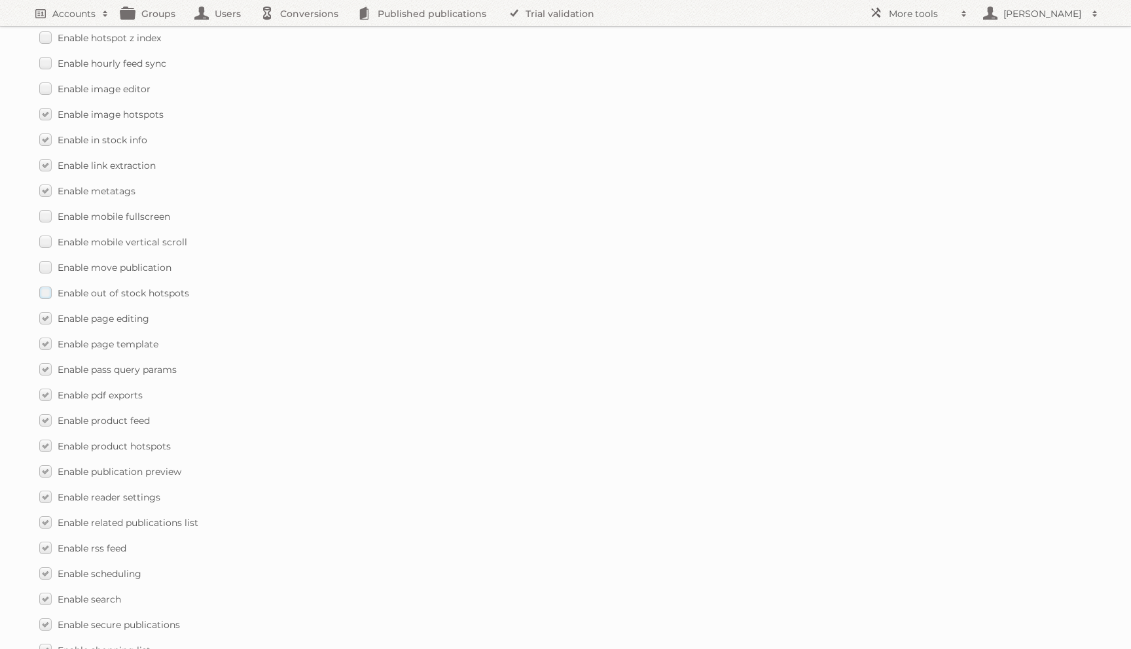
click at [0, 0] on input "Enable out of stock hotspots" at bounding box center [0, 0] width 0 height 0
click at [91, 262] on span "Enable move publication" at bounding box center [115, 268] width 114 height 12
click at [0, 0] on input "Enable move publication" at bounding box center [0, 0] width 0 height 0
click at [93, 239] on div "Enable accessibility text Enable account tree structure Enable analytics ask fo…" at bounding box center [565, 114] width 1052 height 1550
click at [93, 219] on div "Enable accessibility text Enable account tree structure Enable analytics ask fo…" at bounding box center [565, 114] width 1052 height 1550
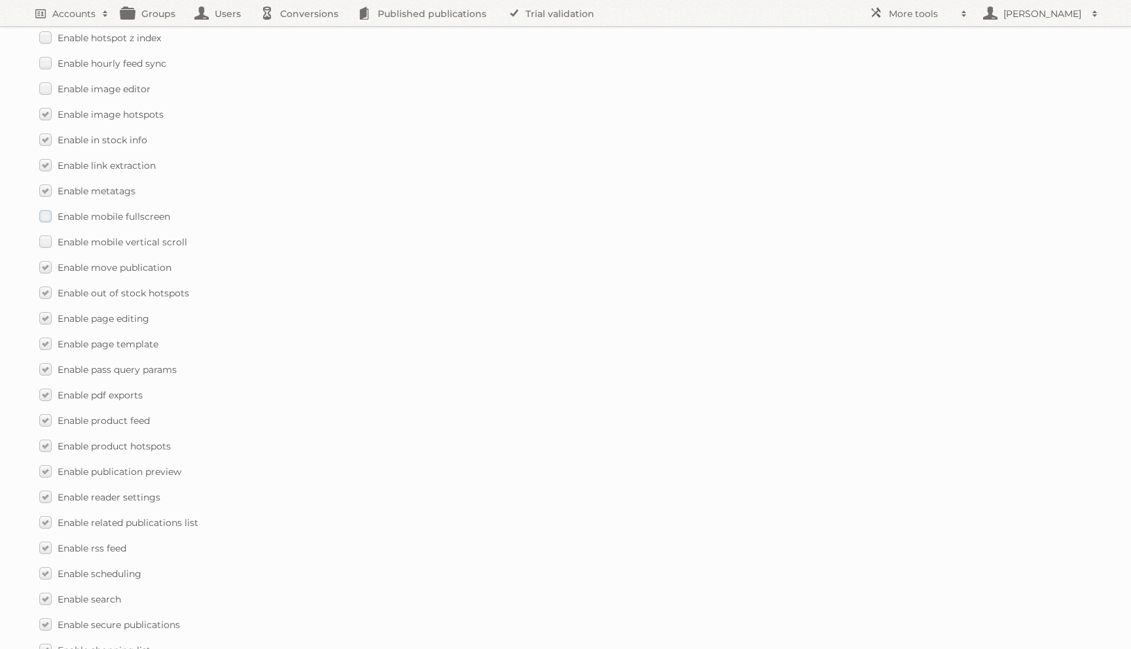
click at [93, 211] on span "Enable mobile fullscreen" at bounding box center [114, 217] width 113 height 12
click at [0, 0] on input "Enable mobile fullscreen" at bounding box center [0, 0] width 0 height 0
click at [93, 236] on span "Enable mobile vertical scroll" at bounding box center [123, 242] width 130 height 12
click at [0, 0] on input "Enable mobile vertical scroll" at bounding box center [0, 0] width 0 height 0
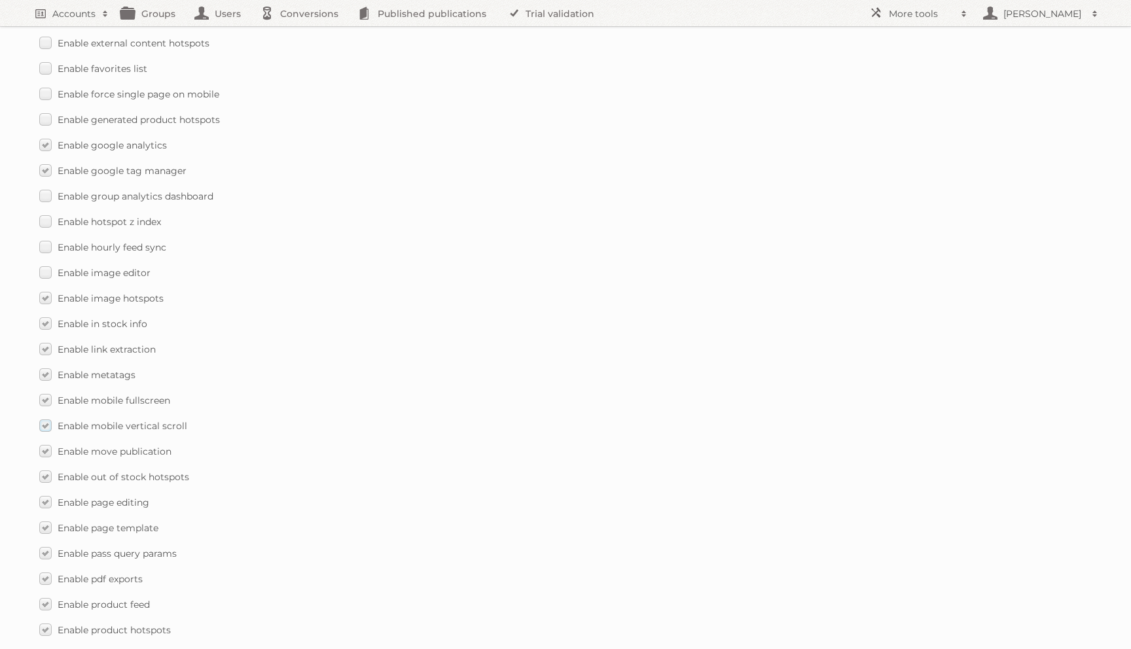
scroll to position [1201, 0]
click at [85, 291] on span "Enable hourly feed sync" at bounding box center [112, 297] width 109 height 12
click at [0, 0] on input "Enable hourly feed sync" at bounding box center [0, 0] width 0 height 0
click at [84, 316] on span "Enable image editor" at bounding box center [104, 322] width 93 height 12
click at [0, 0] on input "Enable image editor" at bounding box center [0, 0] width 0 height 0
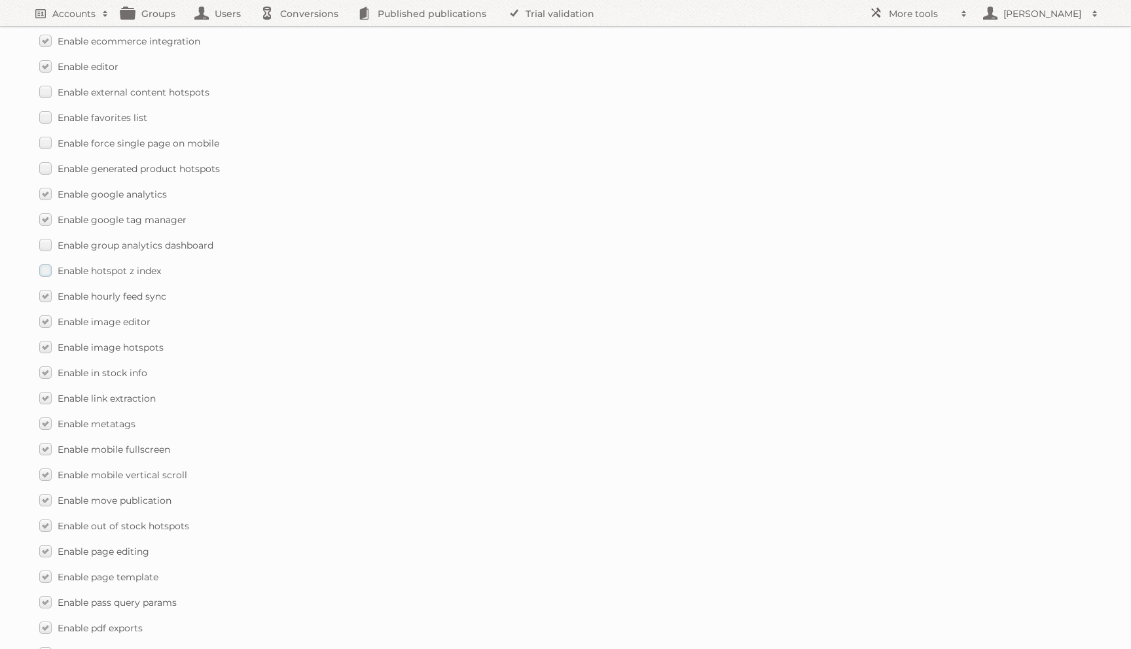
click at [85, 265] on span "Enable hotspot z index" at bounding box center [109, 271] width 103 height 12
click at [0, 0] on input "Enable hotspot z index" at bounding box center [0, 0] width 0 height 0
click at [85, 239] on span "Enable group analytics dashboard" at bounding box center [136, 245] width 156 height 12
click at [0, 0] on input "Enable group analytics dashboard" at bounding box center [0, 0] width 0 height 0
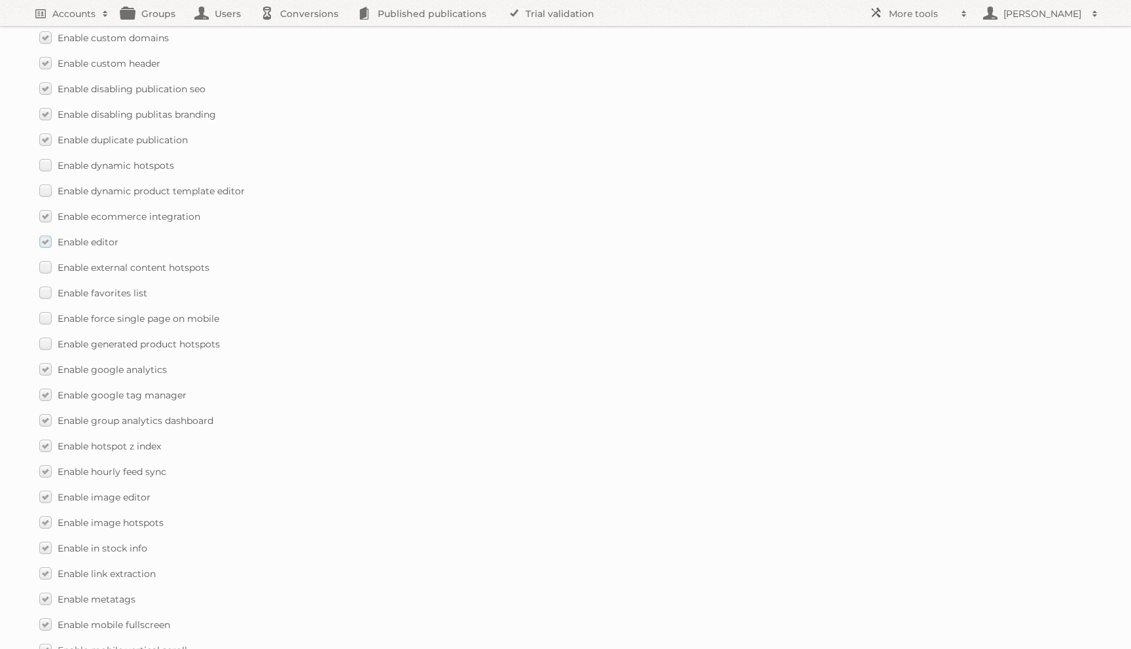
scroll to position [1015, 0]
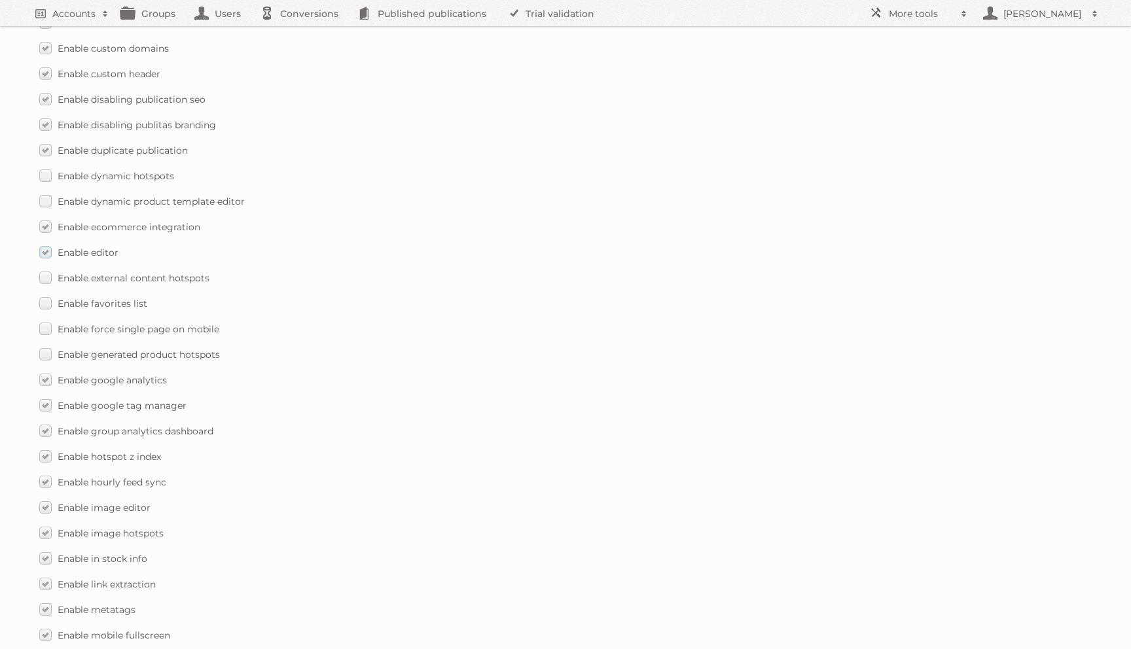
click at [84, 227] on div "Enable accessibility text Enable account tree structure Enable analytics ask fo…" at bounding box center [565, 533] width 1052 height 1550
click at [72, 274] on label "Enable external content hotspots" at bounding box center [124, 277] width 170 height 19
click at [0, 0] on input "Enable external content hotspots" at bounding box center [0, 0] width 0 height 0
click at [67, 298] on span "Enable favorites list" at bounding box center [103, 304] width 90 height 12
click at [0, 0] on input "Enable favorites list" at bounding box center [0, 0] width 0 height 0
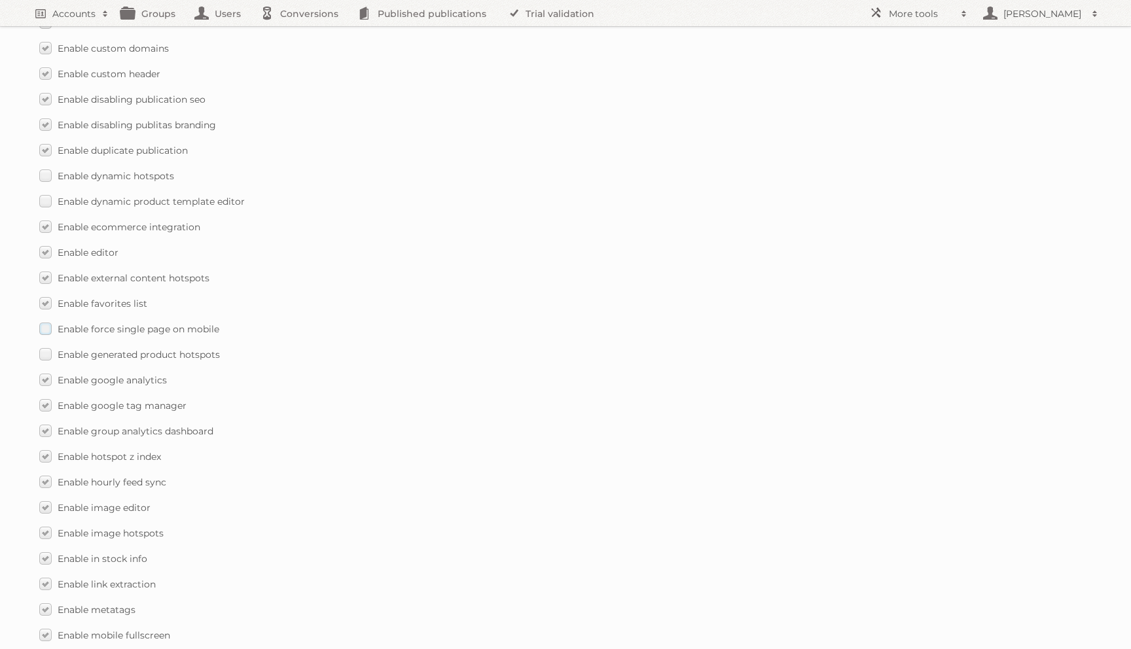
click at [65, 323] on label "Enable force single page on mobile" at bounding box center [129, 328] width 180 height 19
click at [0, 0] on input "Enable force single page on mobile" at bounding box center [0, 0] width 0 height 0
click at [65, 349] on span "Enable generated product hotspots" at bounding box center [139, 355] width 162 height 12
click at [0, 0] on input "Enable generated product hotspots" at bounding box center [0, 0] width 0 height 0
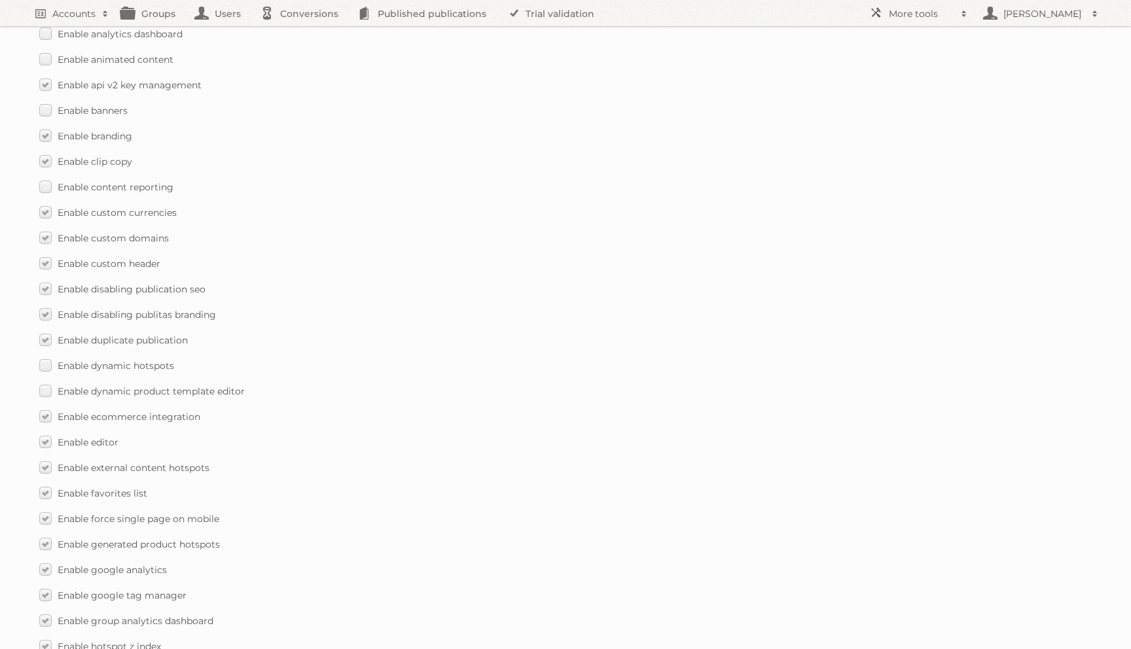
scroll to position [824, 0]
click at [66, 361] on span "Enable dynamic hotspots" at bounding box center [116, 367] width 116 height 12
click at [0, 0] on input "Enable dynamic hotspots" at bounding box center [0, 0] width 0 height 0
click at [66, 387] on span "Enable dynamic product template editor" at bounding box center [151, 393] width 187 height 12
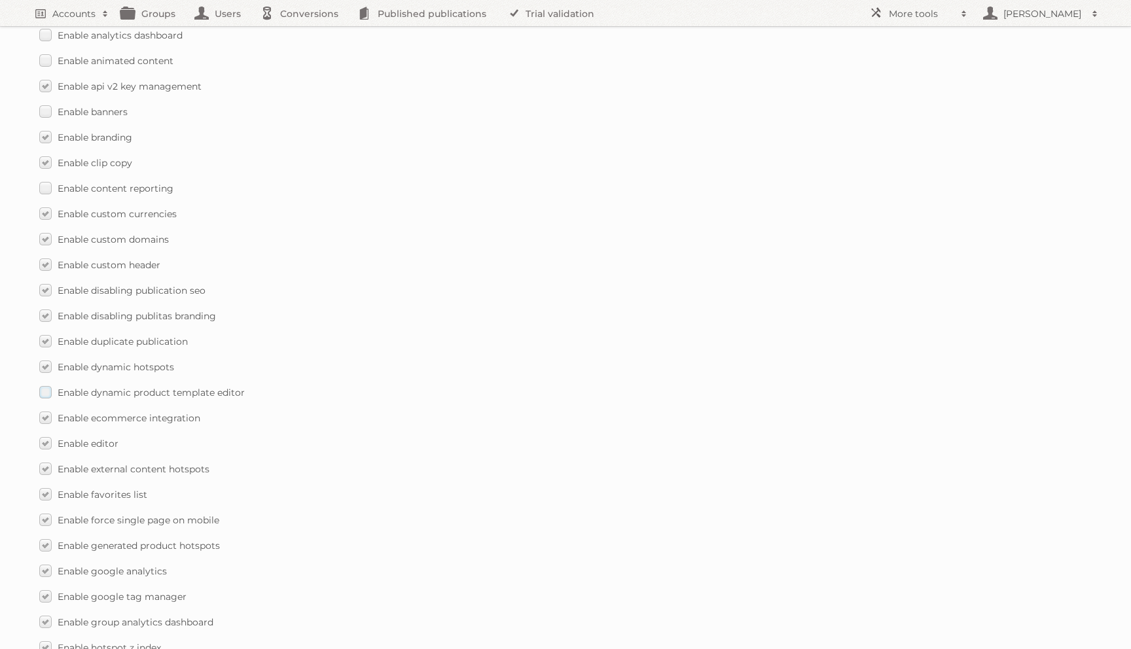
click at [0, 0] on input "Enable dynamic product template editor" at bounding box center [0, 0] width 0 height 0
click at [91, 183] on span "Enable content reporting" at bounding box center [116, 189] width 116 height 12
click at [0, 0] on input "Enable content reporting" at bounding box center [0, 0] width 0 height 0
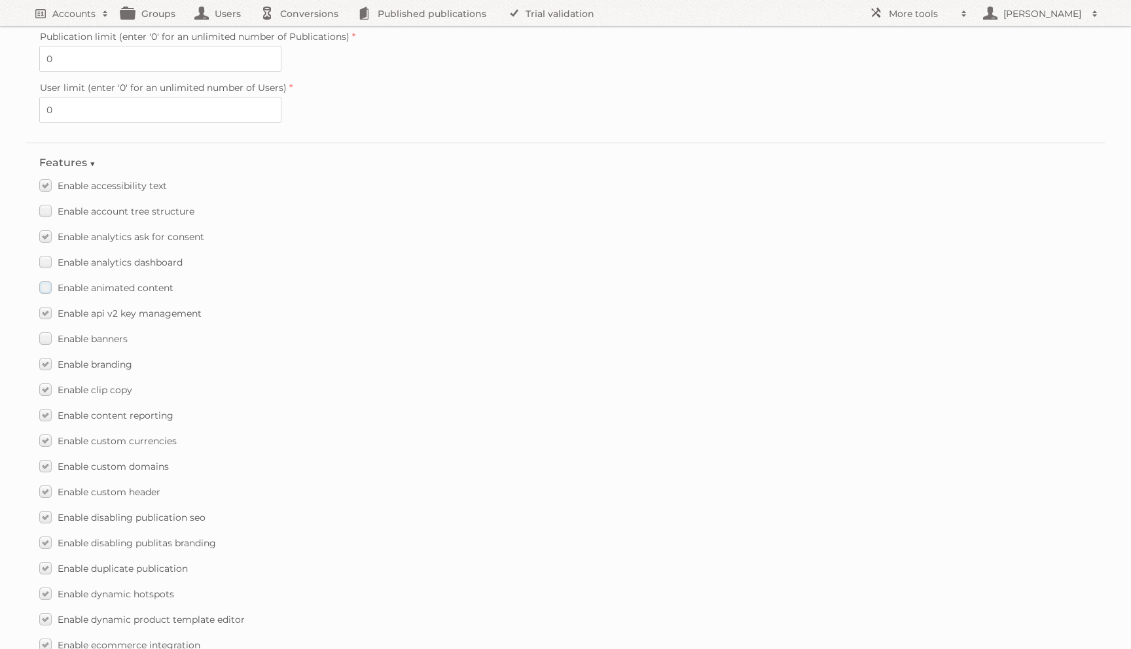
scroll to position [595, 0]
click at [83, 334] on span "Enable banners" at bounding box center [93, 340] width 70 height 12
click at [0, 0] on input "Enable banners" at bounding box center [0, 0] width 0 height 0
click at [87, 283] on span "Enable animated content" at bounding box center [116, 289] width 116 height 12
click at [0, 0] on input "Enable animated content" at bounding box center [0, 0] width 0 height 0
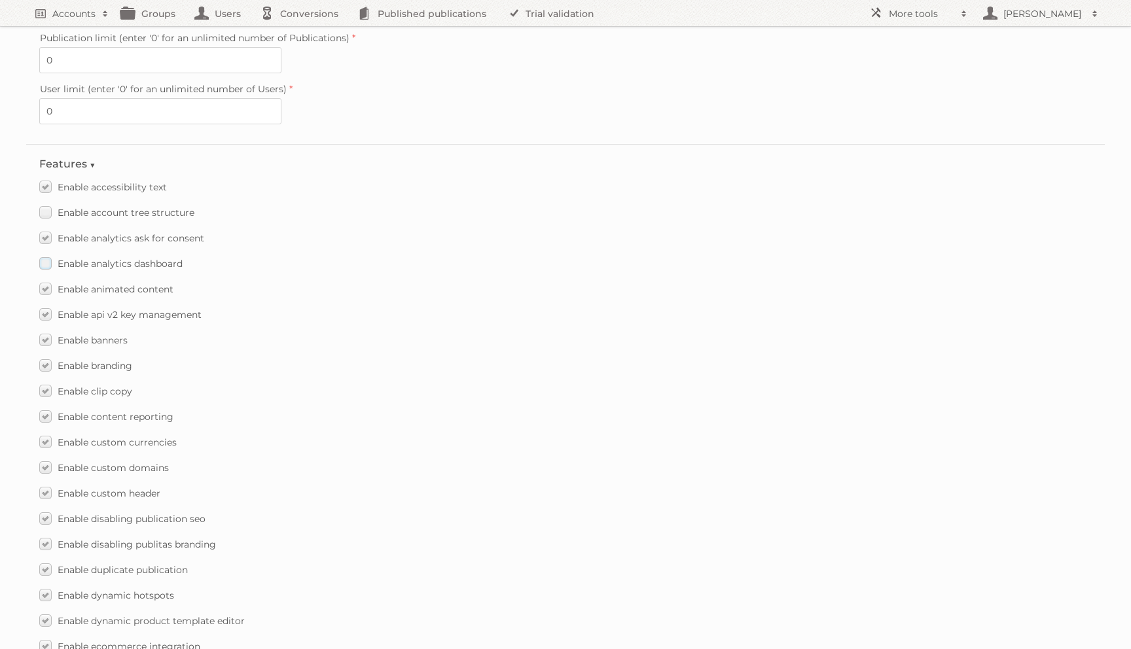
click at [87, 258] on span "Enable analytics dashboard" at bounding box center [120, 264] width 125 height 12
click at [0, 0] on input "Enable analytics dashboard" at bounding box center [0, 0] width 0 height 0
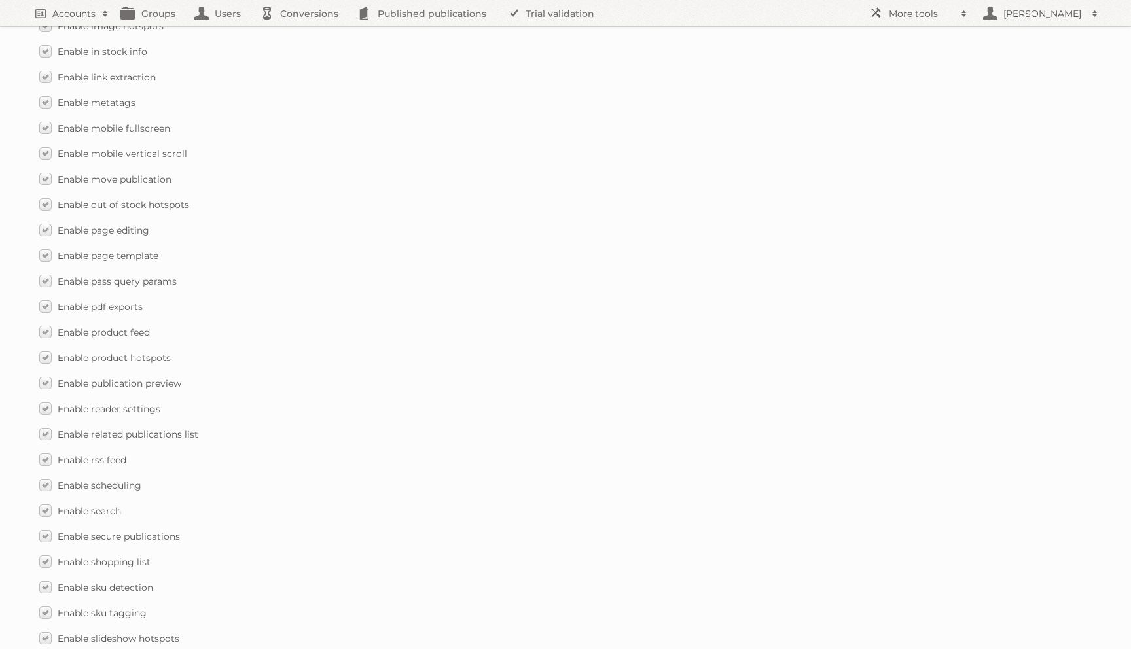
scroll to position [1767, 0]
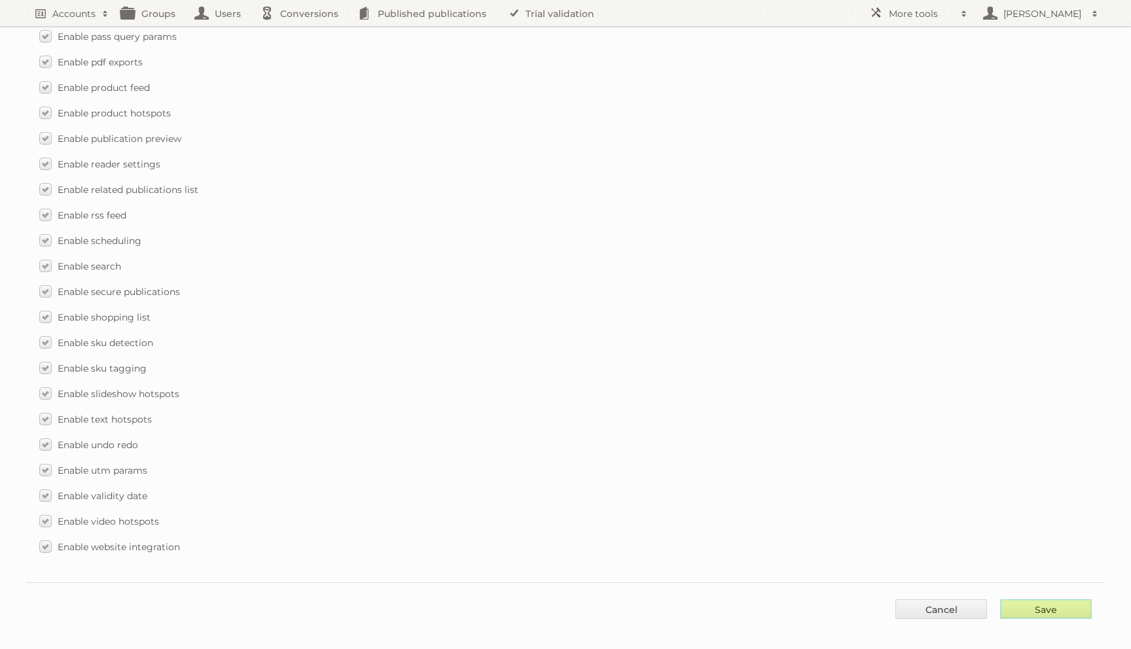
click at [1019, 605] on input "Save" at bounding box center [1046, 609] width 92 height 20
type input "..."
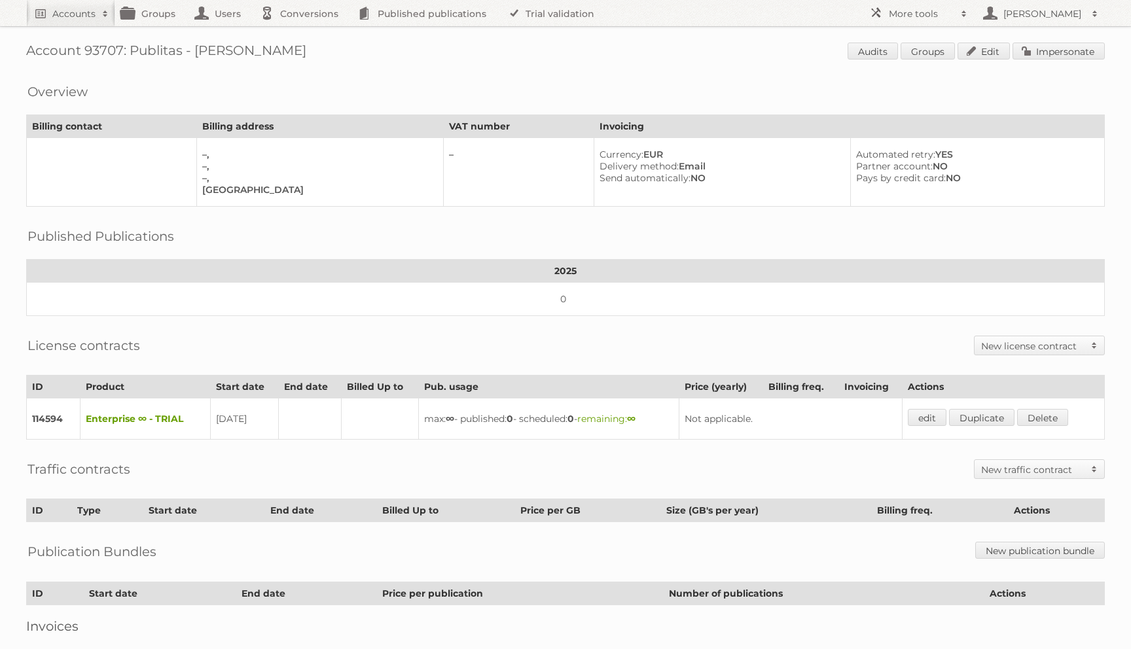
scroll to position [9, 0]
